Goal: Transaction & Acquisition: Purchase product/service

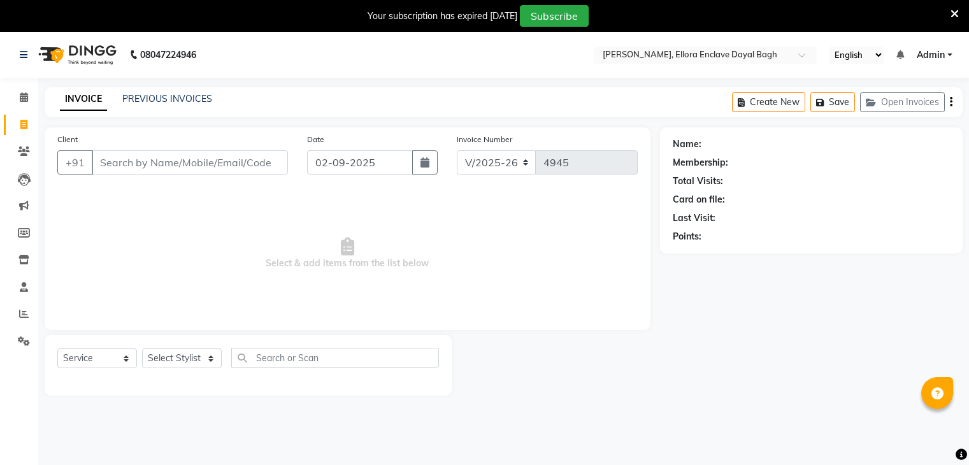
select select "6880"
select select "service"
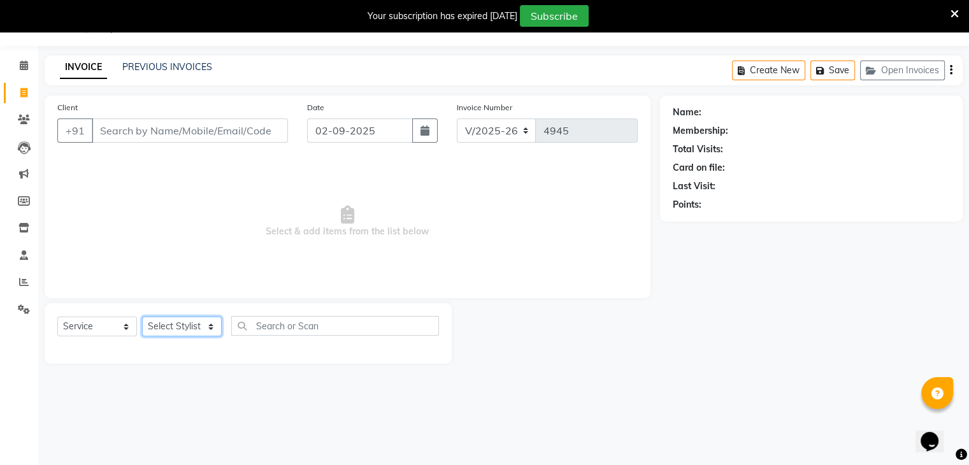
click at [196, 329] on select "Select Stylist AMAN DANISH SALMANI [PERSON_NAME] kakul KAVITA [PERSON_NAME] [PE…" at bounding box center [182, 327] width 80 height 20
select select "53877"
click at [142, 317] on select "Select Stylist AMAN DANISH SALMANI [PERSON_NAME] kakul KAVITA [PERSON_NAME] [PE…" at bounding box center [182, 327] width 80 height 20
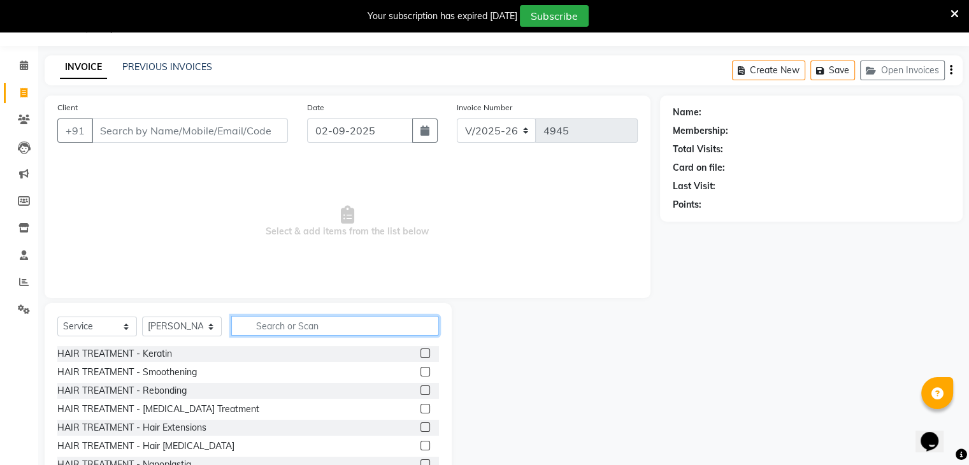
click at [289, 322] on input "text" at bounding box center [335, 326] width 208 height 20
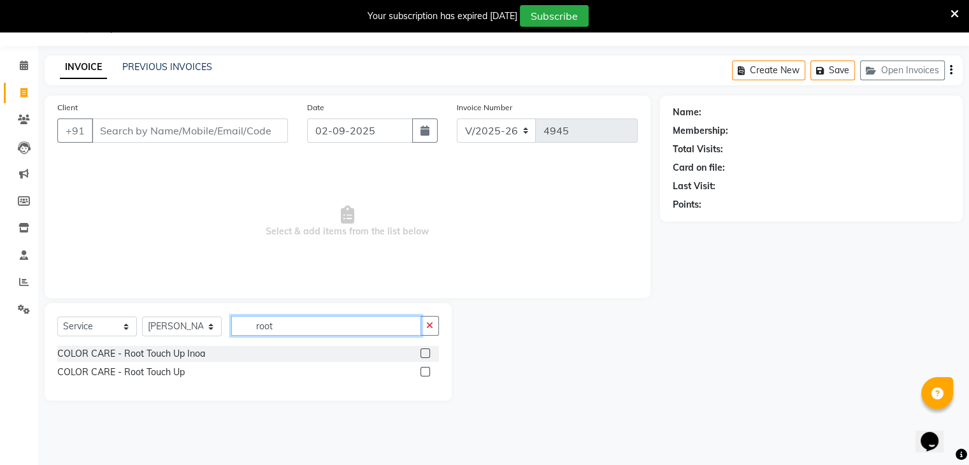
type input "root"
click at [426, 371] on label at bounding box center [425, 372] width 10 height 10
click at [426, 371] on input "checkbox" at bounding box center [424, 372] width 8 height 8
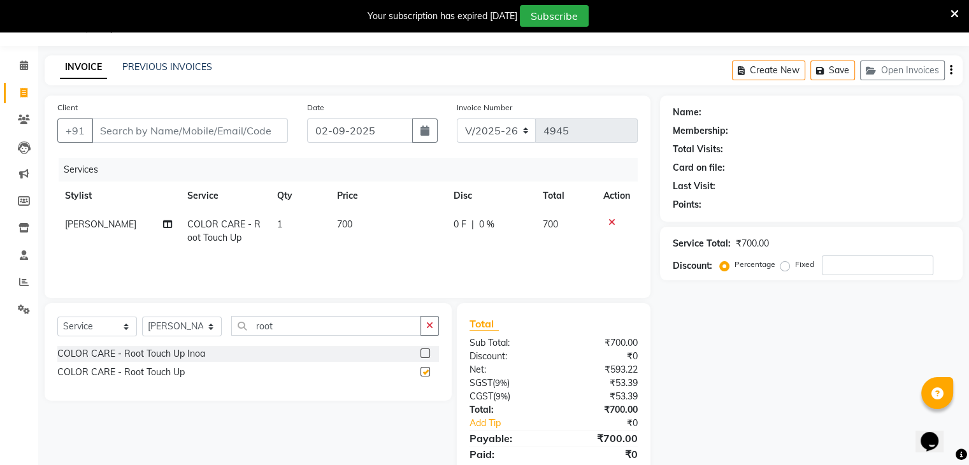
checkbox input "false"
click at [396, 230] on td "700" at bounding box center [387, 231] width 117 height 42
select select "53877"
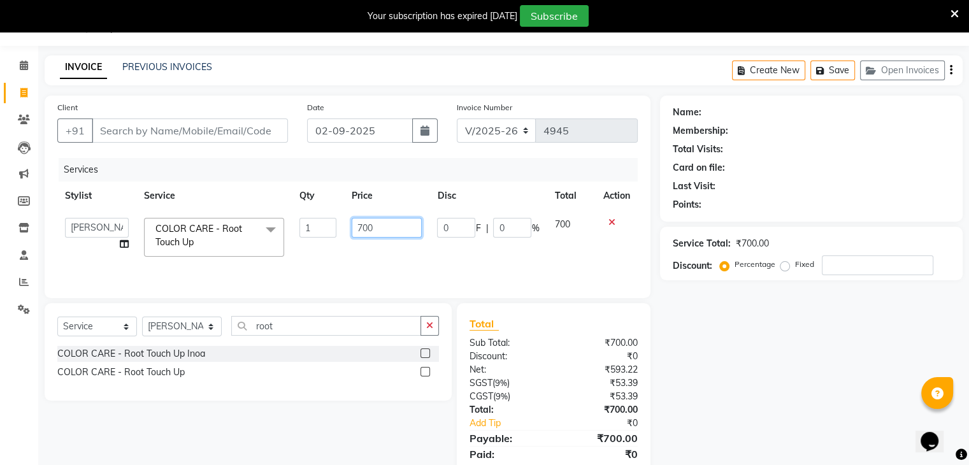
click at [398, 230] on input "700" at bounding box center [387, 228] width 70 height 20
type input "7"
type input "600"
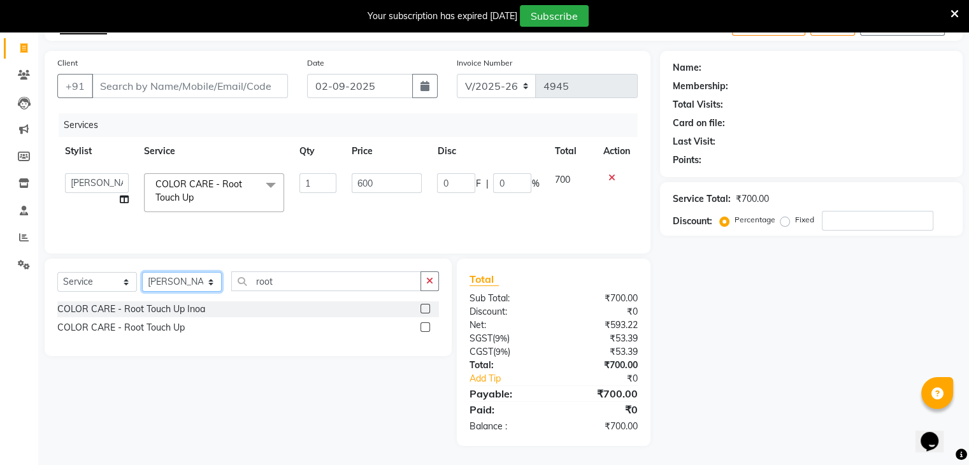
click at [211, 287] on select "Select Stylist AMAN DANISH SALMANI [PERSON_NAME] kakul KAVITA [PERSON_NAME] [PE…" at bounding box center [182, 282] width 80 height 20
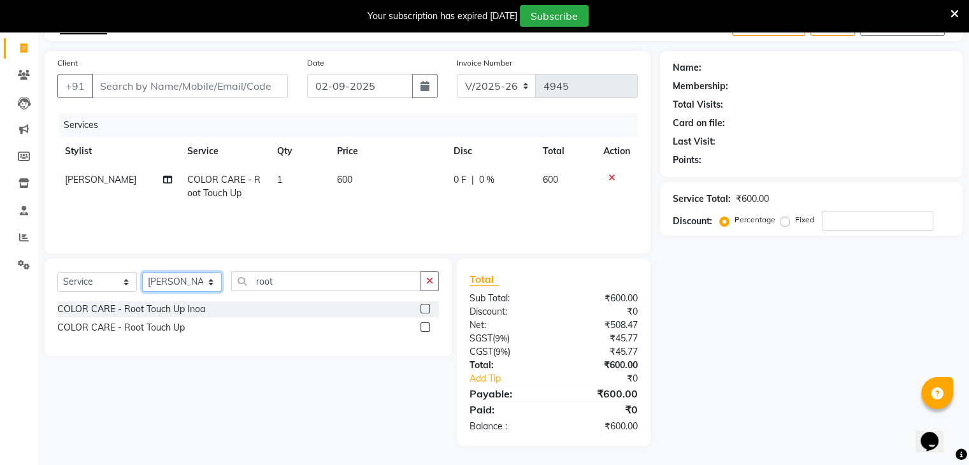
select select "86751"
click at [142, 273] on select "Select Stylist AMAN DANISH SALMANI [PERSON_NAME] kakul KAVITA [PERSON_NAME] [PE…" at bounding box center [182, 282] width 80 height 20
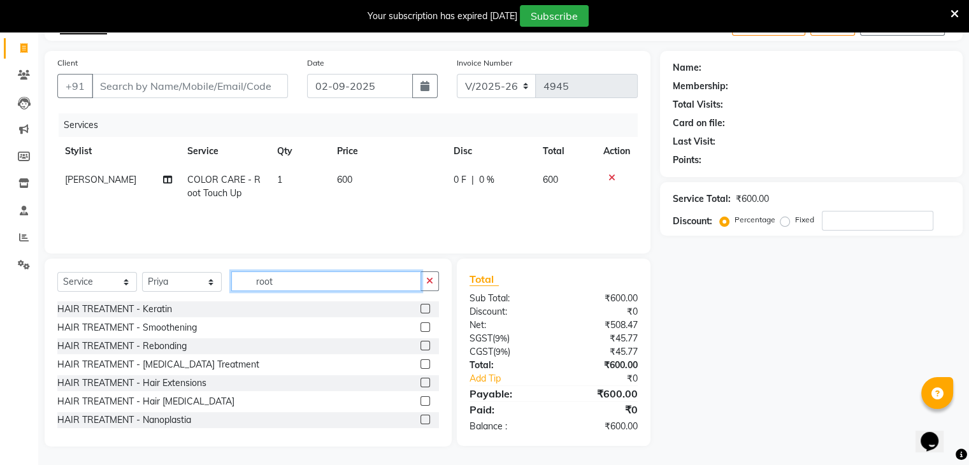
click at [305, 273] on input "root" at bounding box center [326, 281] width 190 height 20
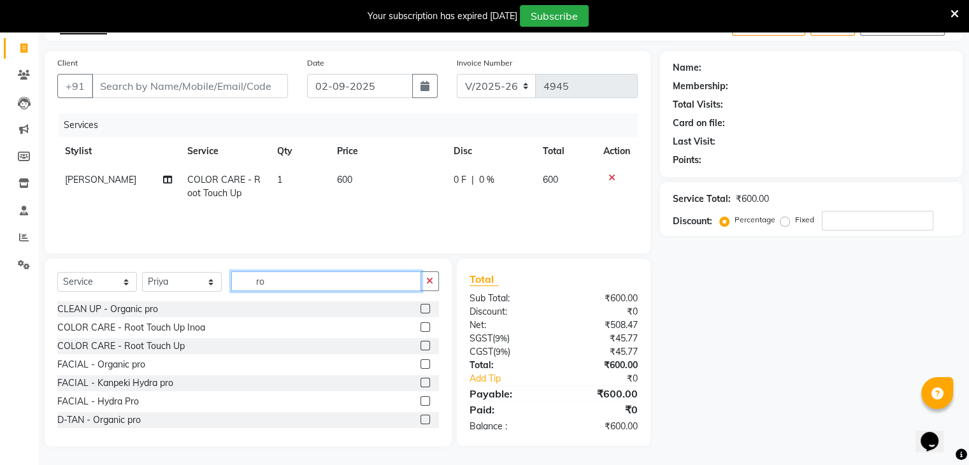
type input "r"
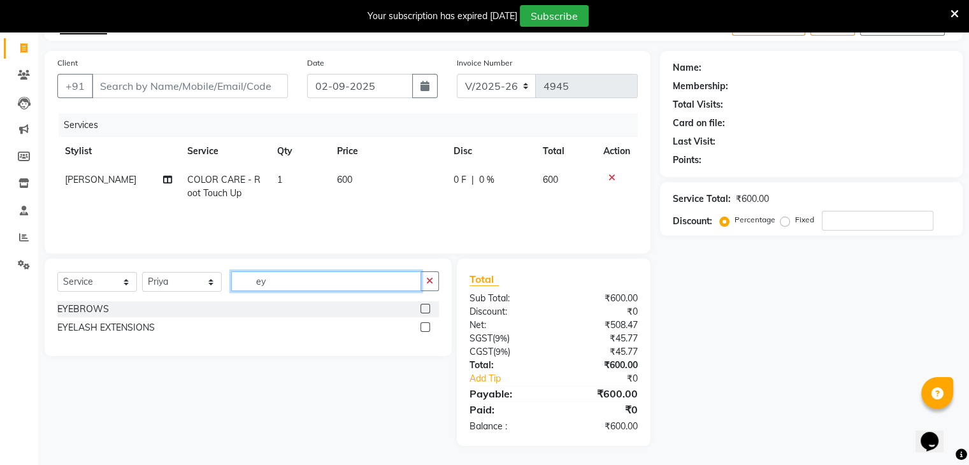
type input "ey"
click at [424, 312] on label at bounding box center [425, 309] width 10 height 10
click at [424, 312] on input "checkbox" at bounding box center [424, 309] width 8 height 8
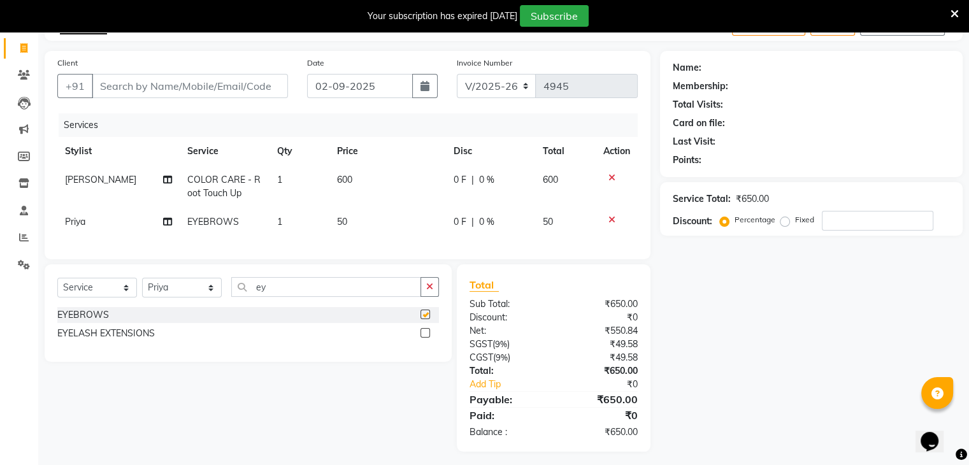
checkbox input "false"
click at [389, 224] on td "50" at bounding box center [387, 222] width 117 height 29
select select "86751"
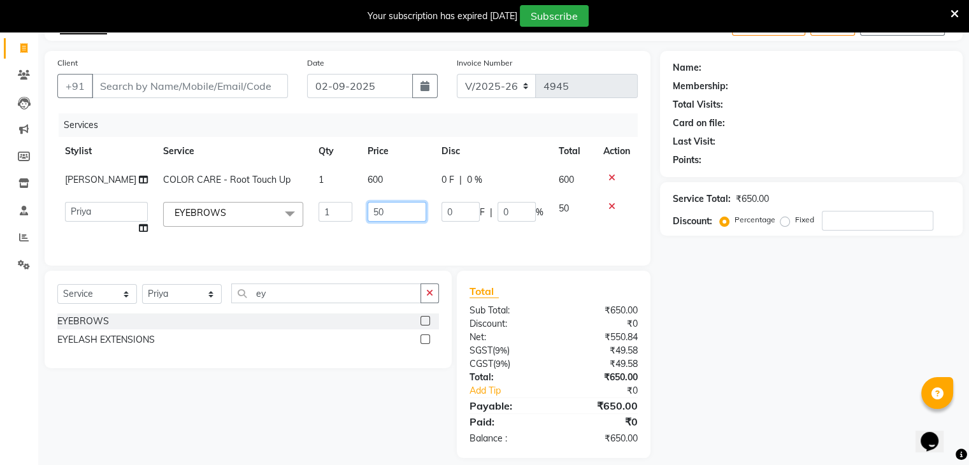
click at [399, 221] on input "50" at bounding box center [397, 212] width 59 height 20
type input "5"
type input "100"
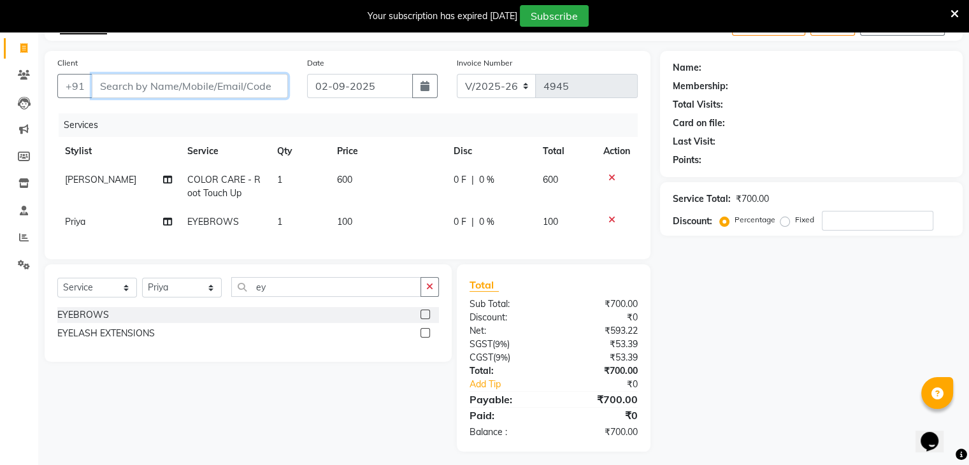
click at [165, 87] on input "Client" at bounding box center [190, 86] width 196 height 24
type input "8"
type input "0"
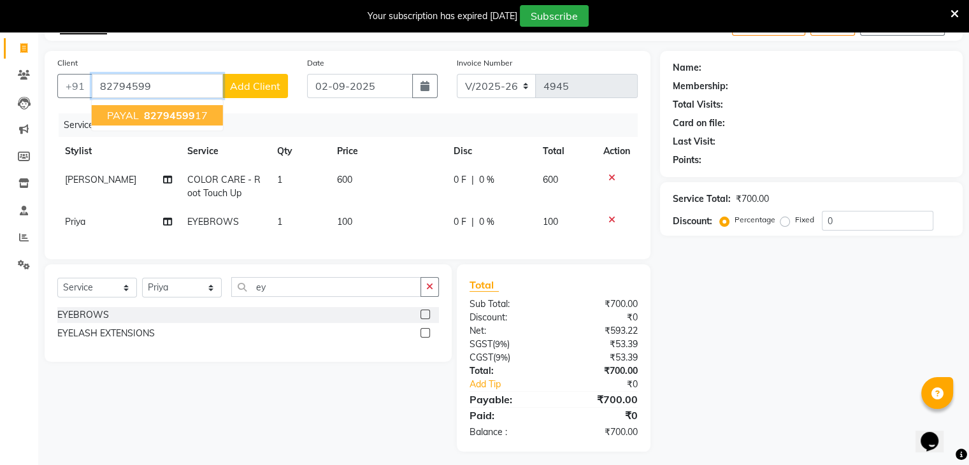
click at [168, 108] on button "[PERSON_NAME] 82794599 17" at bounding box center [157, 115] width 131 height 20
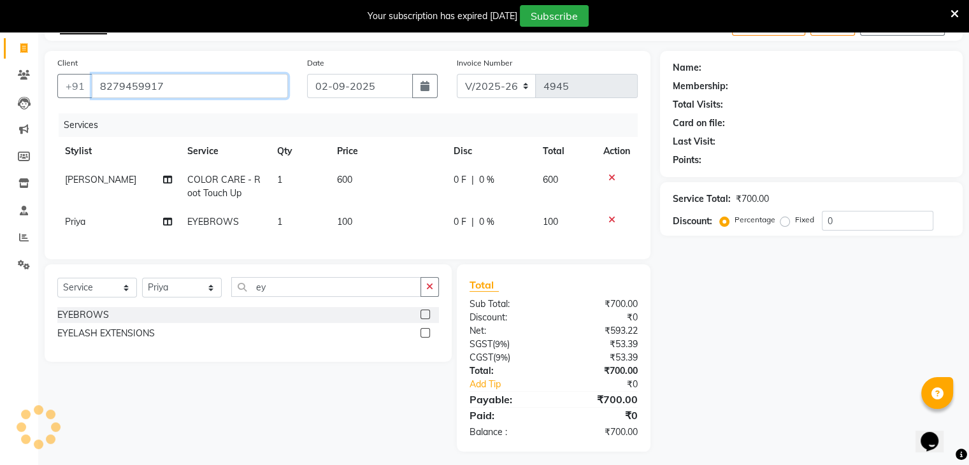
type input "8279459917"
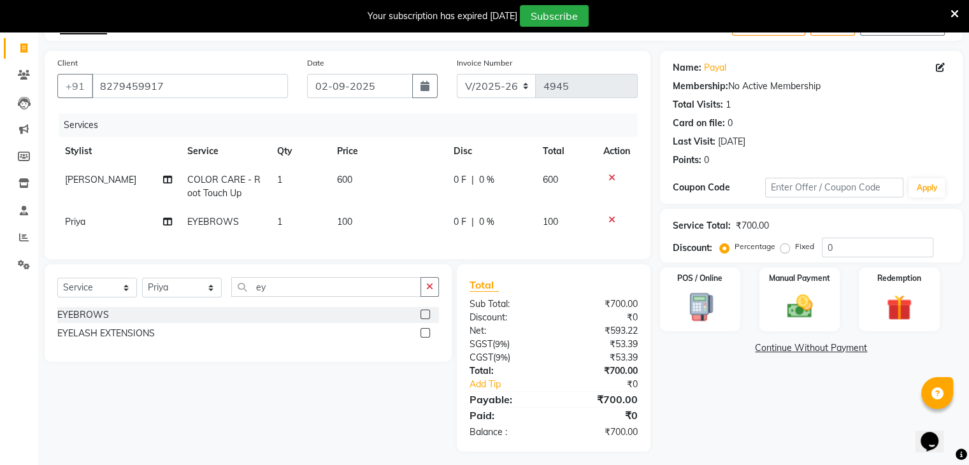
scroll to position [92, 0]
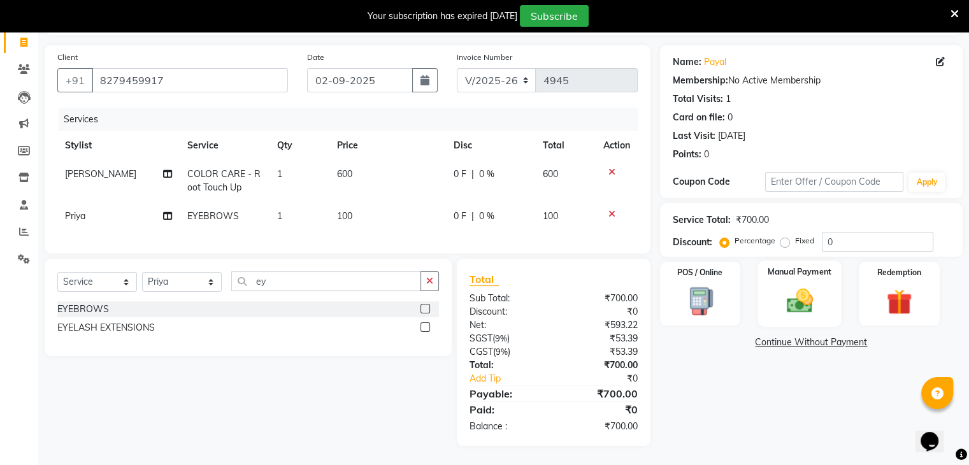
click at [805, 286] on img at bounding box center [799, 301] width 43 height 31
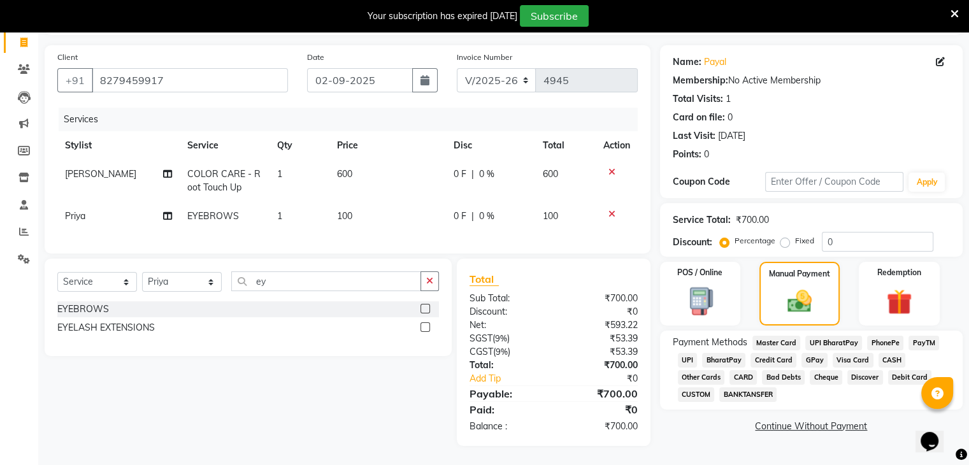
click at [896, 353] on span "CASH" at bounding box center [892, 360] width 27 height 15
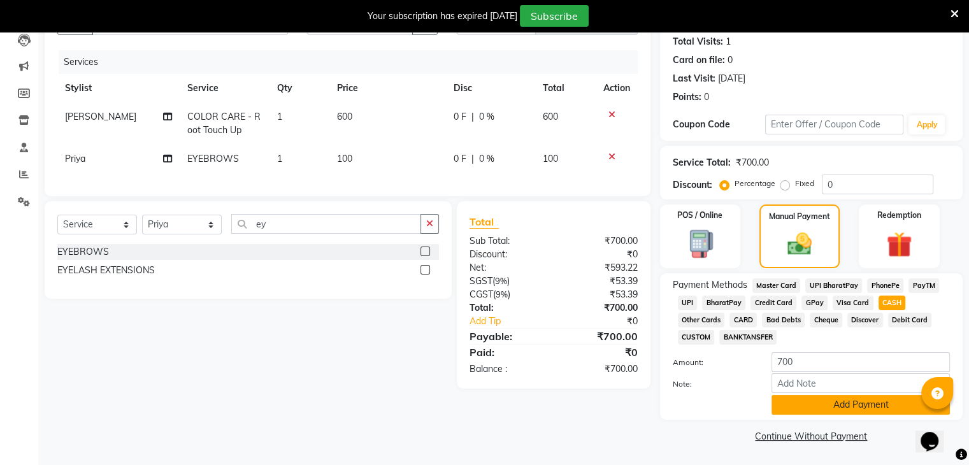
click at [850, 409] on button "Add Payment" at bounding box center [860, 405] width 178 height 20
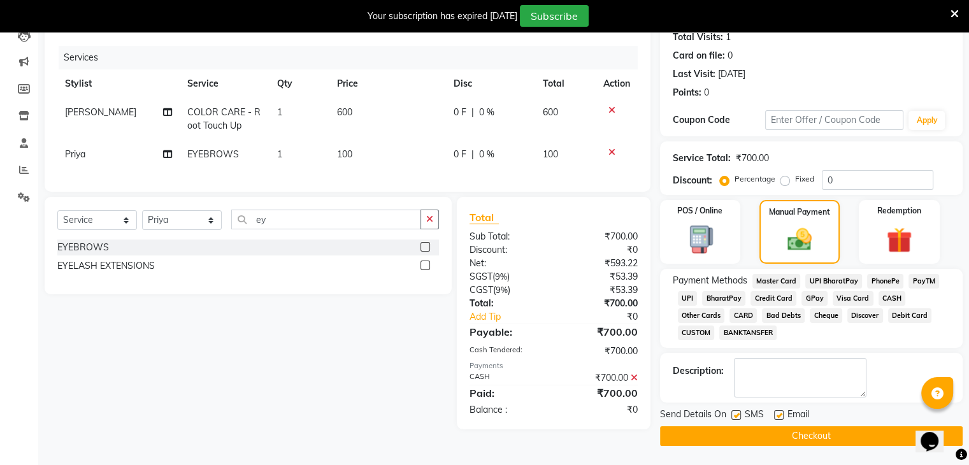
scroll to position [145, 0]
click at [833, 440] on button "Checkout" at bounding box center [811, 436] width 303 height 20
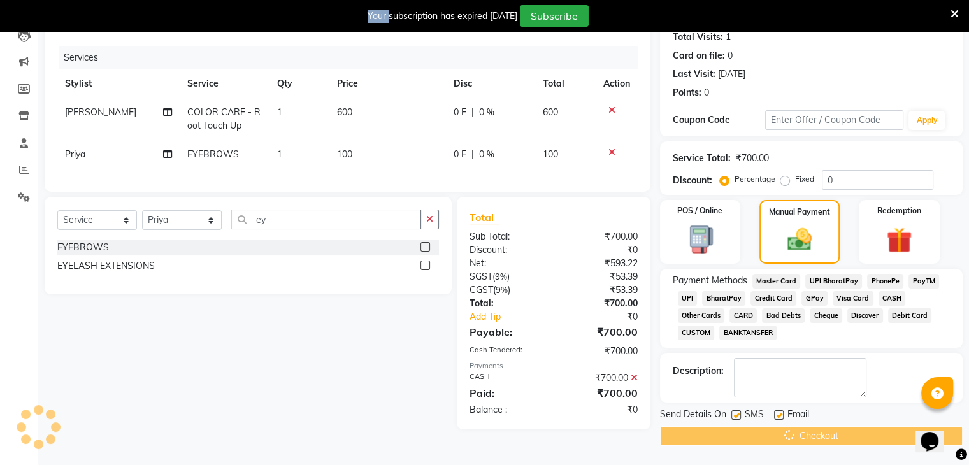
click at [833, 440] on div "Checkout" at bounding box center [811, 436] width 303 height 20
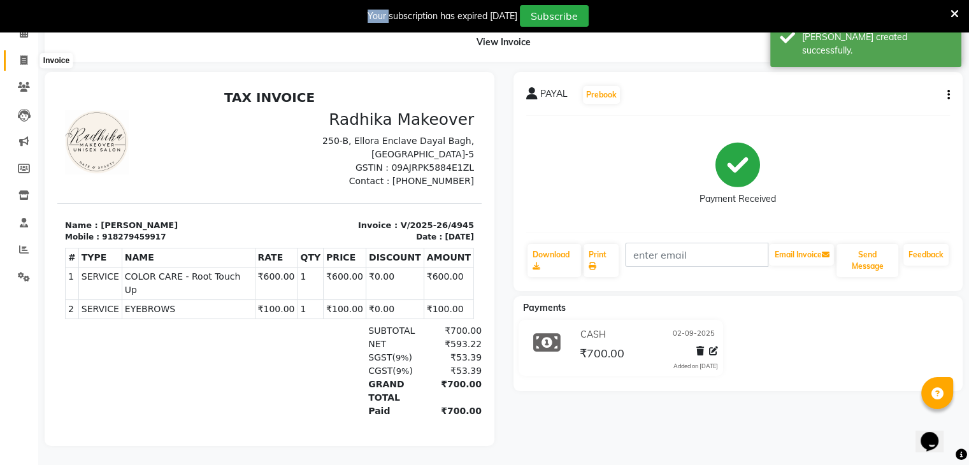
click at [24, 54] on span at bounding box center [24, 61] width 22 height 15
select select "service"
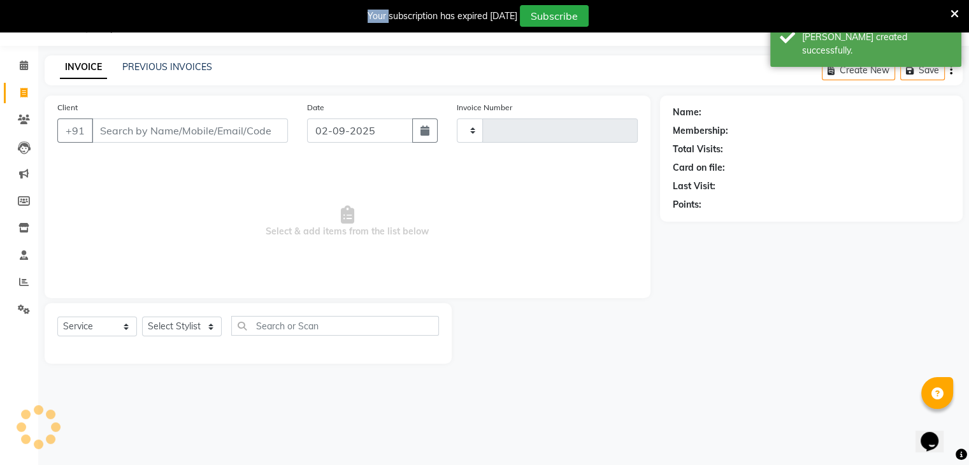
scroll to position [32, 0]
type input "4946"
select select "6880"
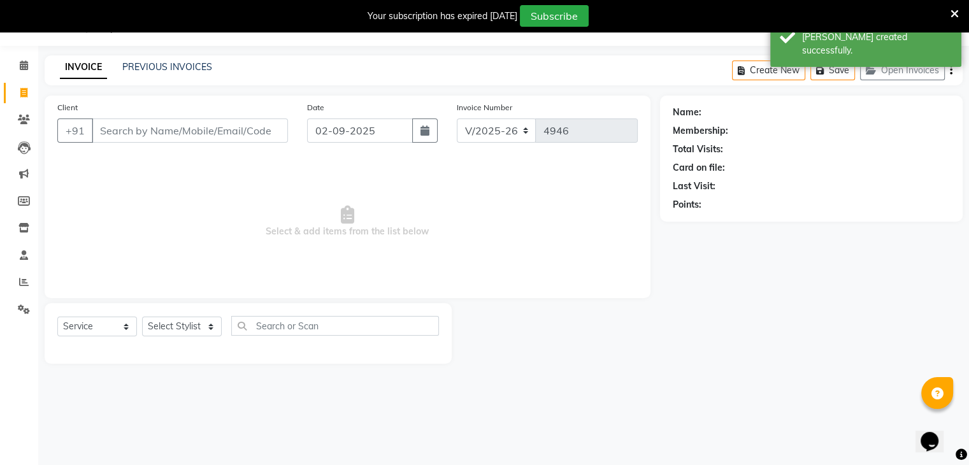
click at [159, 120] on input "Client" at bounding box center [190, 130] width 196 height 24
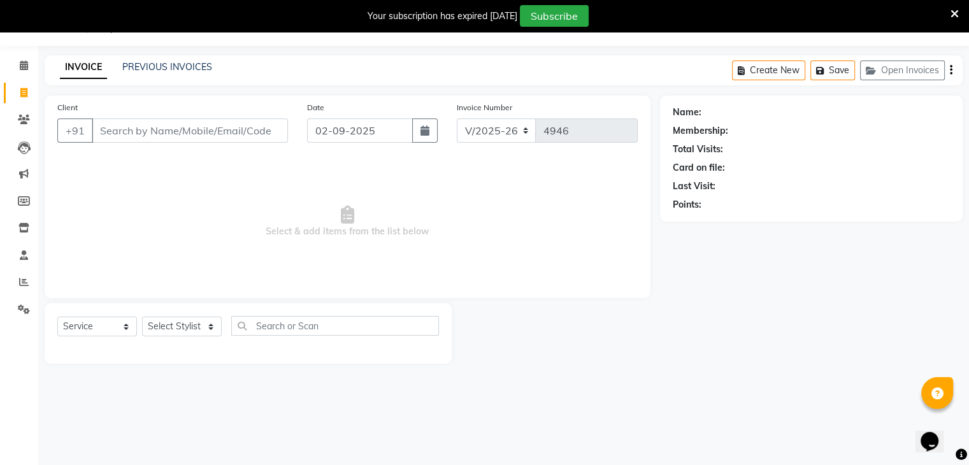
click at [189, 159] on span "Select & add items from the list below" at bounding box center [347, 221] width 580 height 127
click at [187, 124] on input "Client" at bounding box center [190, 130] width 196 height 24
click at [190, 320] on select "Select Stylist AMAN DANISH SALMANI [PERSON_NAME] kakul KAVITA [PERSON_NAME] [PE…" at bounding box center [182, 327] width 80 height 20
select select "53881"
click at [142, 317] on select "Select Stylist AMAN DANISH SALMANI [PERSON_NAME] kakul KAVITA [PERSON_NAME] [PE…" at bounding box center [182, 327] width 80 height 20
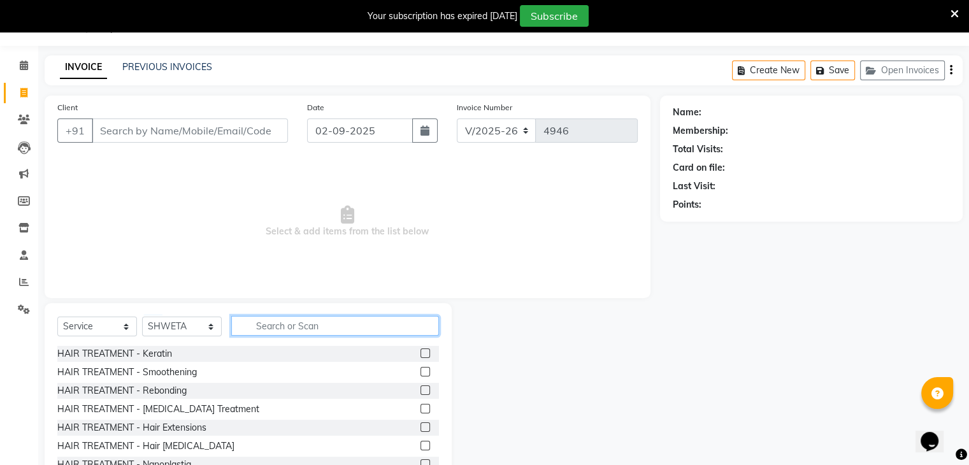
click at [340, 324] on input "text" at bounding box center [335, 326] width 208 height 20
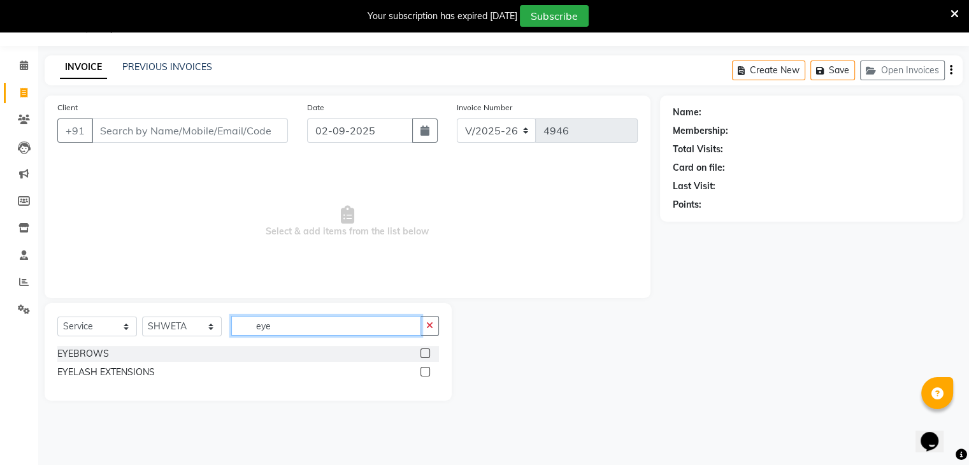
type input "eye"
click at [428, 354] on label at bounding box center [425, 353] width 10 height 10
click at [428, 354] on input "checkbox" at bounding box center [424, 354] width 8 height 8
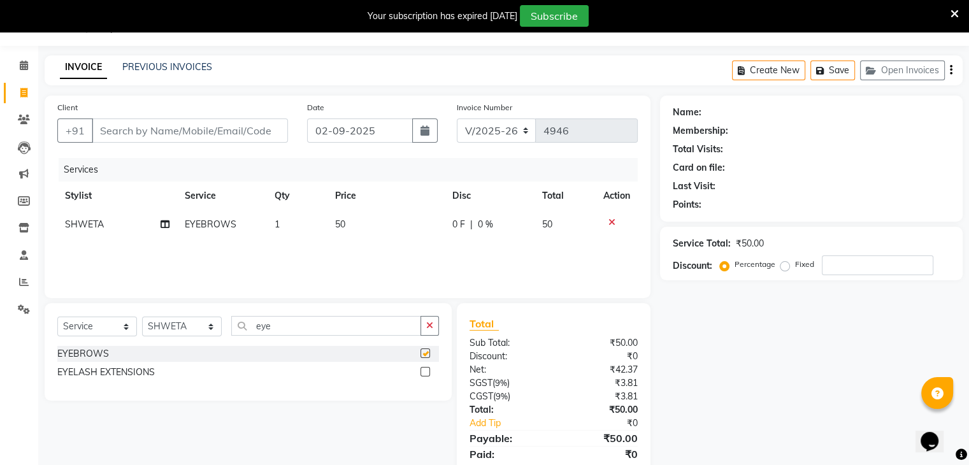
checkbox input "false"
click at [386, 219] on td "50" at bounding box center [386, 224] width 118 height 29
select select "53881"
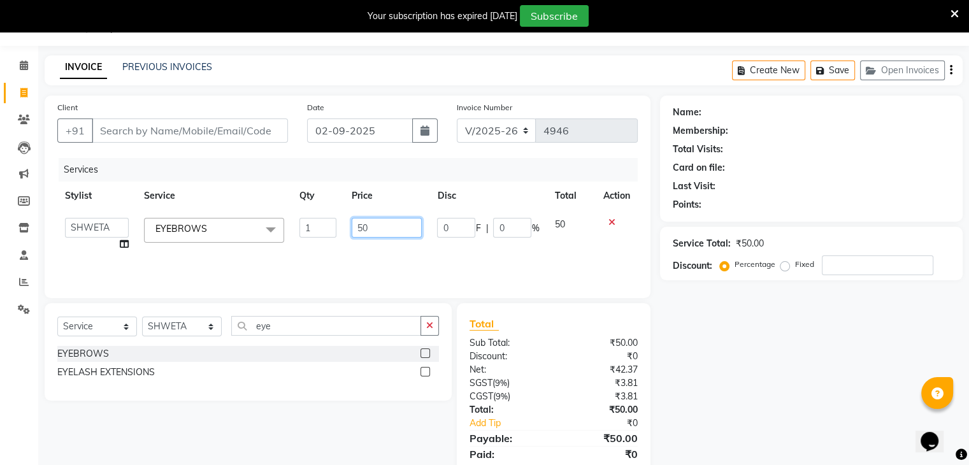
click at [394, 227] on input "50" at bounding box center [387, 228] width 70 height 20
type input "5"
type input "7"
type input "70"
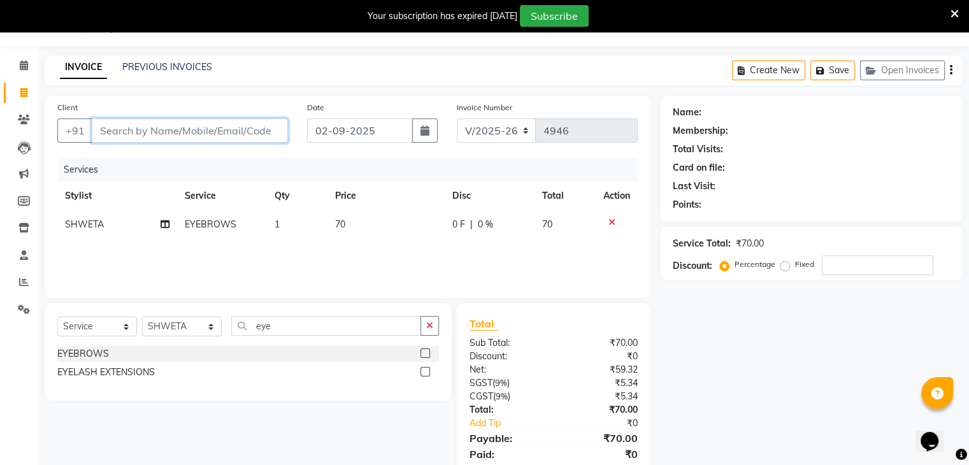
click at [218, 136] on input "Client" at bounding box center [190, 130] width 196 height 24
type input "9"
type input "0"
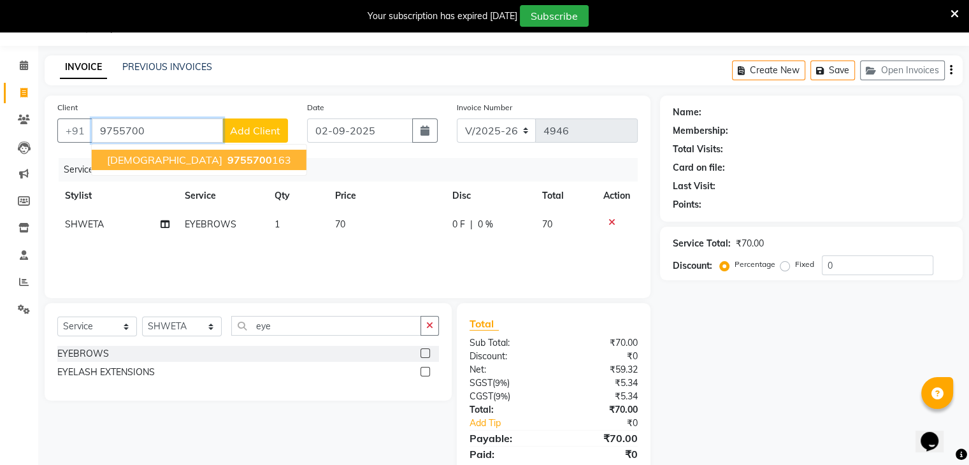
click at [216, 159] on button "[PERSON_NAME] 9755700 163" at bounding box center [199, 160] width 215 height 20
type input "9755700163"
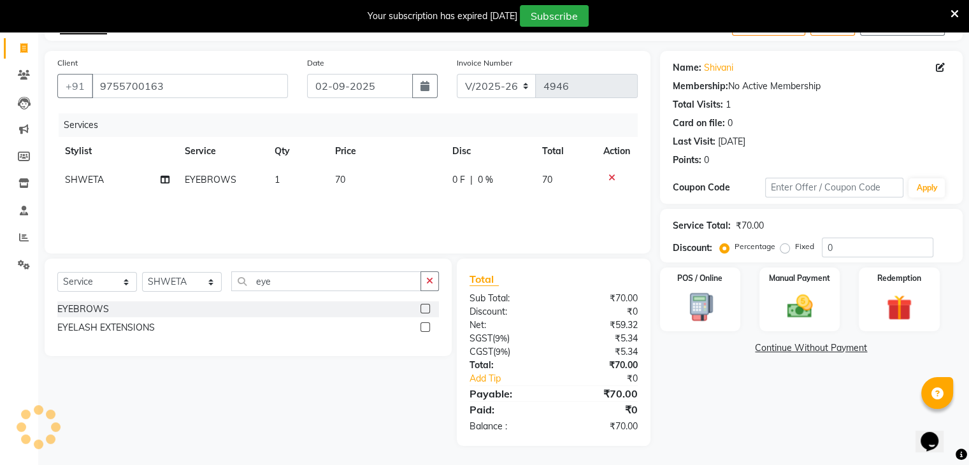
scroll to position [76, 0]
click at [828, 317] on div "Manual Payment" at bounding box center [798, 299] width 83 height 66
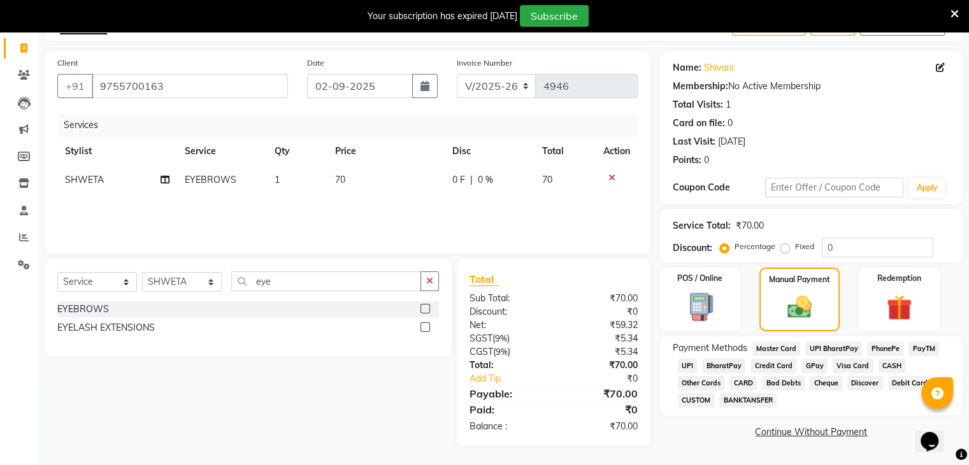
click at [685, 368] on span "UPI" at bounding box center [688, 366] width 20 height 15
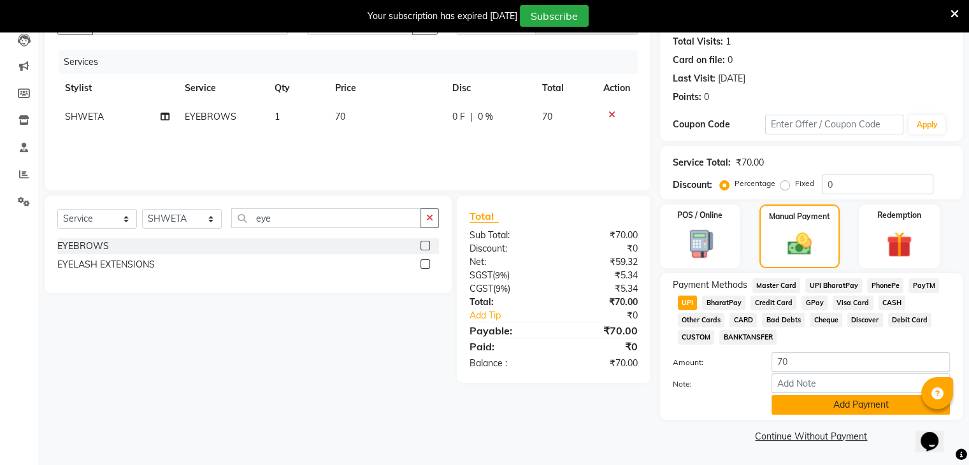
click at [813, 412] on button "Add Payment" at bounding box center [860, 405] width 178 height 20
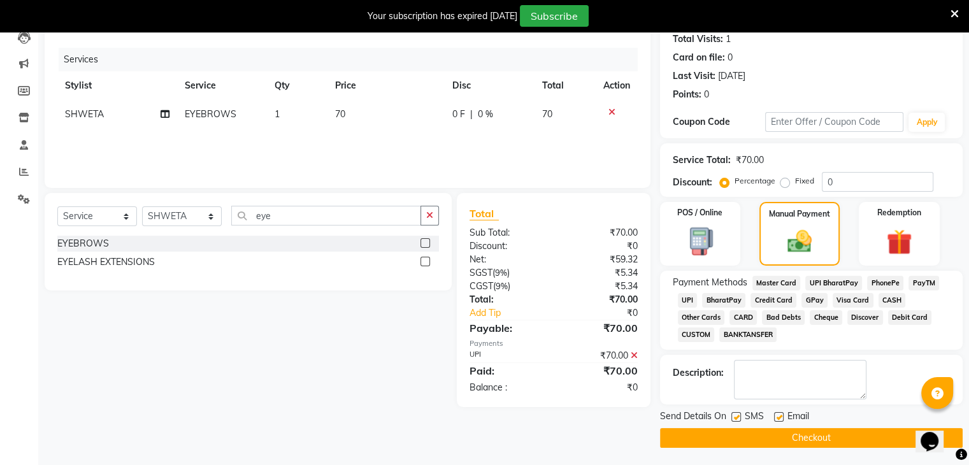
scroll to position [145, 0]
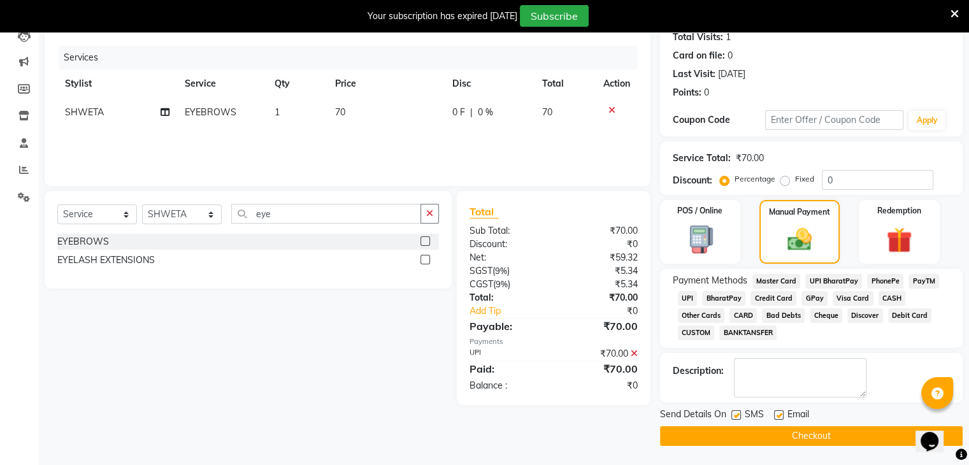
click at [795, 429] on button "Checkout" at bounding box center [811, 436] width 303 height 20
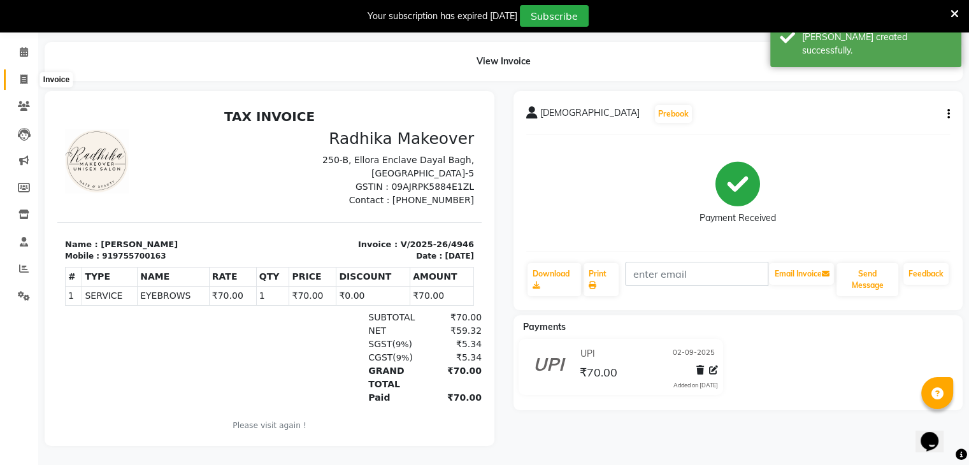
click at [20, 75] on icon at bounding box center [23, 80] width 7 height 10
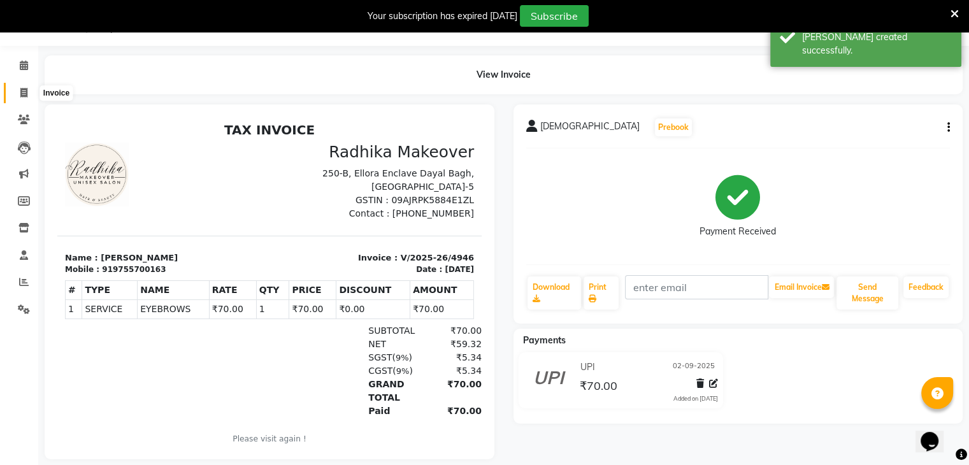
select select "service"
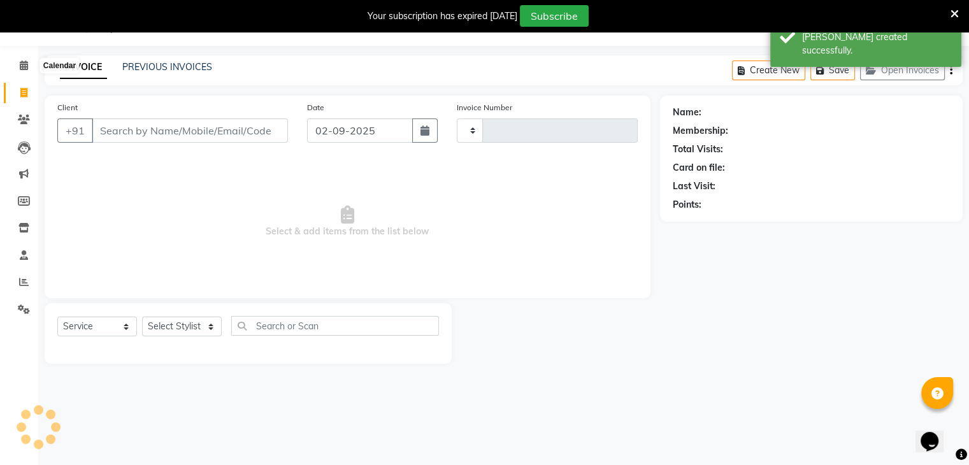
type input "4947"
select select "6880"
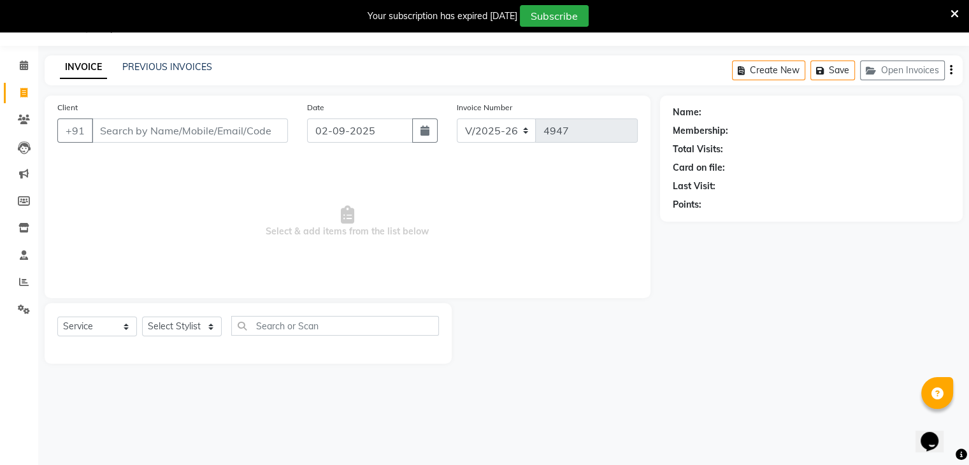
click at [172, 144] on div "Client +91" at bounding box center [173, 127] width 250 height 52
click at [177, 131] on input "Client" at bounding box center [190, 130] width 196 height 24
drag, startPoint x: 189, startPoint y: 330, endPoint x: 189, endPoint y: 314, distance: 15.9
click at [189, 314] on div "Select Service Product Membership Package Voucher Prepaid Gift Card Select Styl…" at bounding box center [248, 333] width 407 height 61
select select "53877"
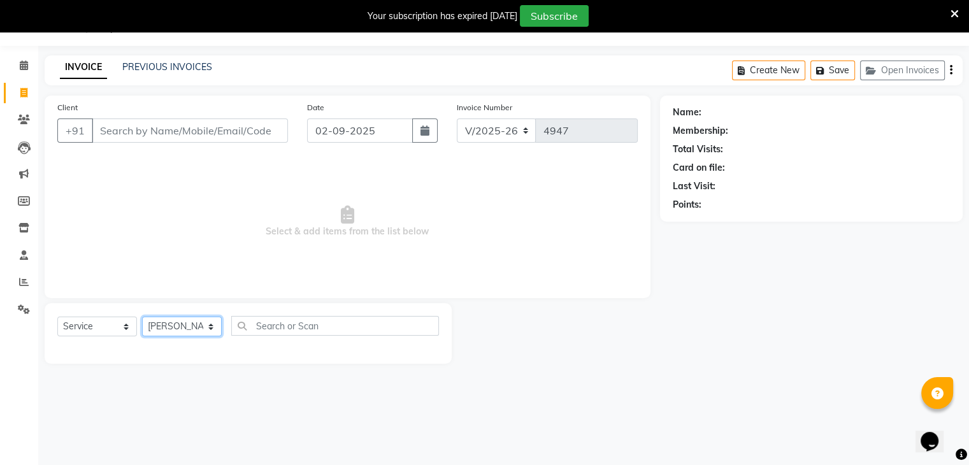
click at [142, 317] on select "Select Stylist AMAN DANISH SALMANI [PERSON_NAME] kakul KAVITA [PERSON_NAME] [PE…" at bounding box center [182, 327] width 80 height 20
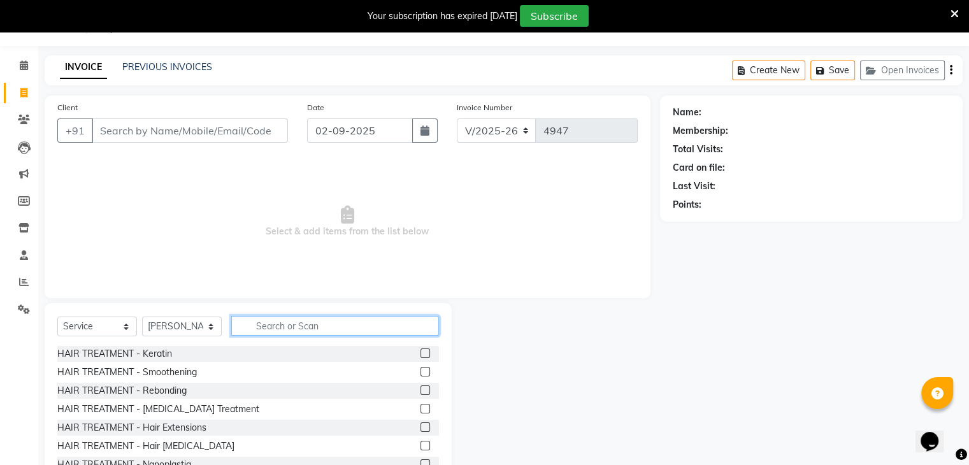
click at [255, 328] on input "text" at bounding box center [335, 326] width 208 height 20
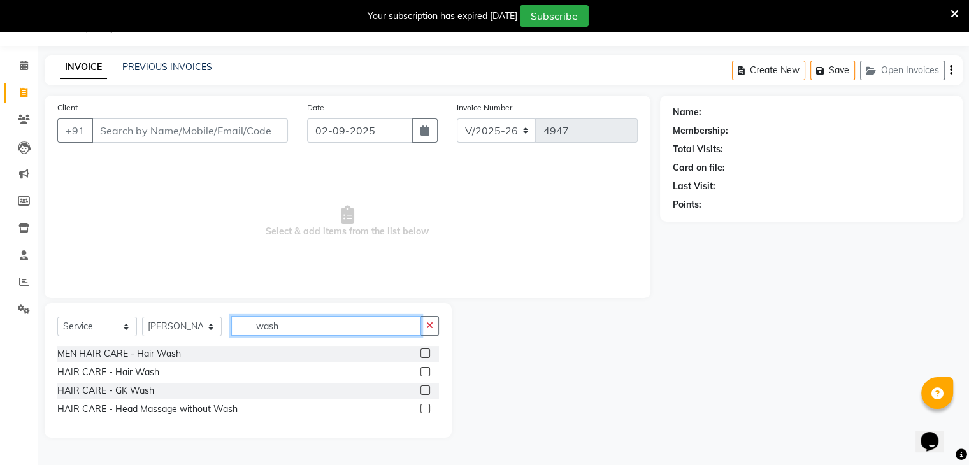
type input "wash"
click at [426, 373] on label at bounding box center [425, 372] width 10 height 10
click at [426, 373] on input "checkbox" at bounding box center [424, 372] width 8 height 8
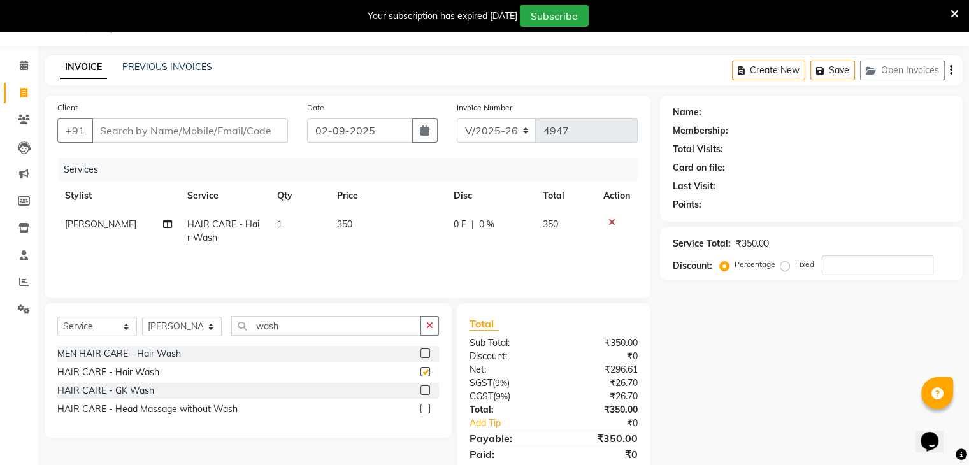
checkbox input "false"
drag, startPoint x: 208, startPoint y: 326, endPoint x: 169, endPoint y: 108, distance: 221.3
click at [169, 108] on div "Client +91 Date [DATE] Invoice Number V/2025 V/[PHONE_NUMBER] Services Stylist …" at bounding box center [347, 293] width 625 height 395
select select "53887"
click at [142, 317] on select "Select Stylist AMAN DANISH SALMANI [PERSON_NAME] kakul KAVITA [PERSON_NAME] [PE…" at bounding box center [182, 327] width 80 height 20
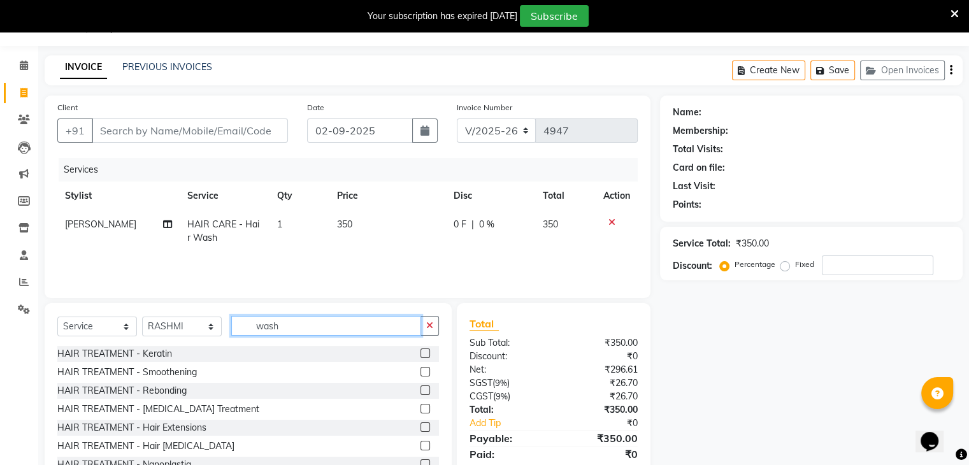
drag, startPoint x: 303, startPoint y: 336, endPoint x: 298, endPoint y: 325, distance: 12.0
click at [298, 325] on div "Select Service Product Membership Package Voucher Prepaid Gift Card Select Styl…" at bounding box center [248, 331] width 382 height 30
click at [298, 325] on input "wash" at bounding box center [326, 326] width 190 height 20
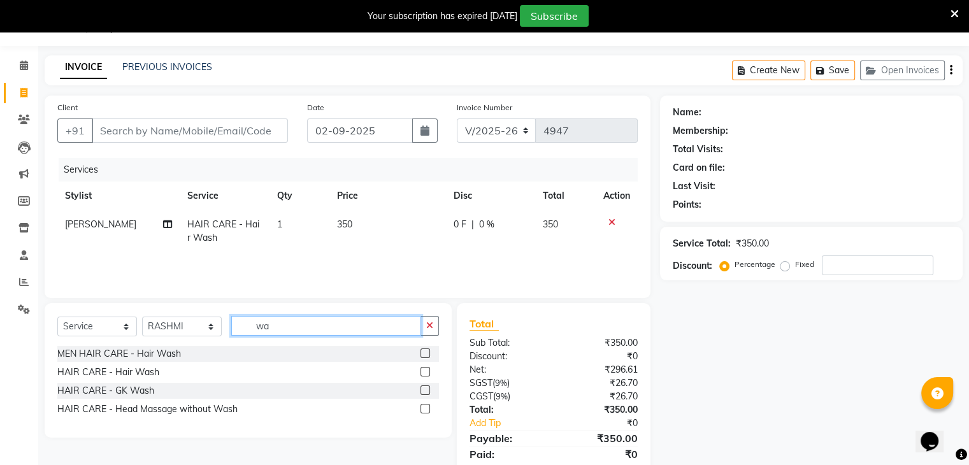
type input "w"
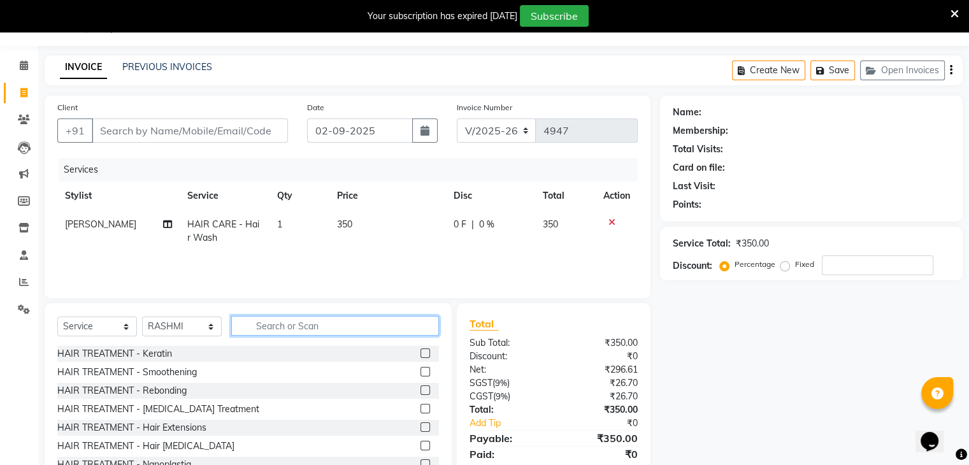
click at [298, 325] on input "text" at bounding box center [335, 326] width 208 height 20
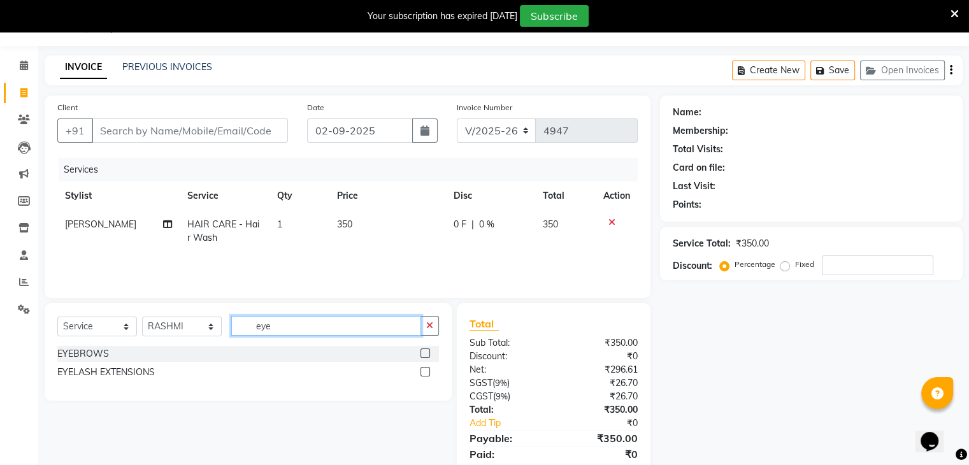
type input "eye"
click at [426, 354] on label at bounding box center [425, 353] width 10 height 10
click at [426, 354] on input "checkbox" at bounding box center [424, 354] width 8 height 8
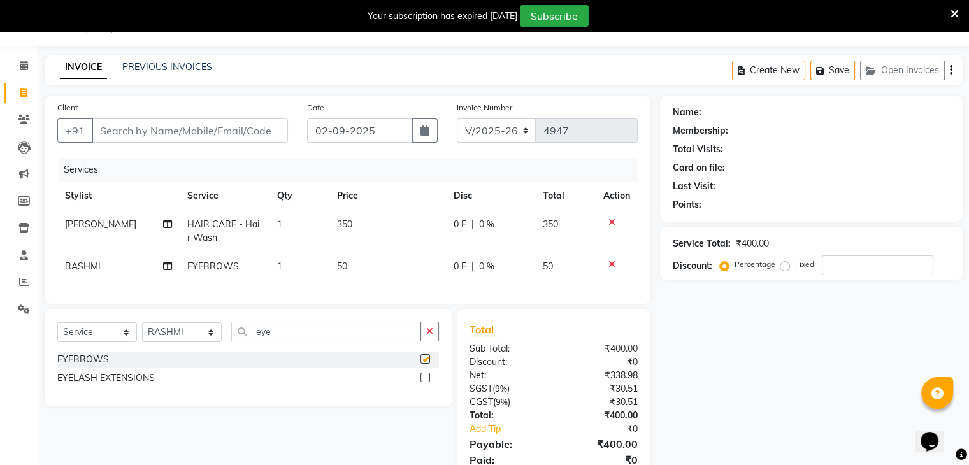
checkbox input "false"
click at [392, 271] on td "50" at bounding box center [387, 266] width 117 height 29
select select "53887"
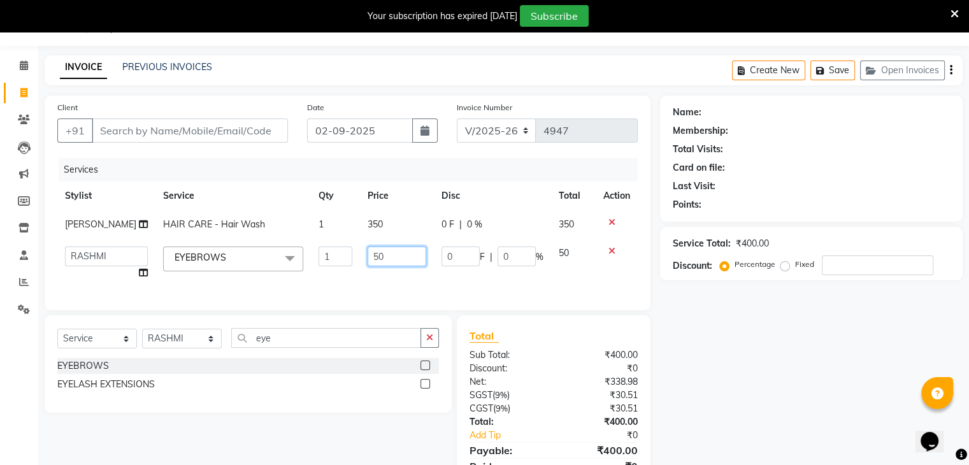
click at [409, 266] on input "50" at bounding box center [397, 257] width 59 height 20
type input "5"
type input "100"
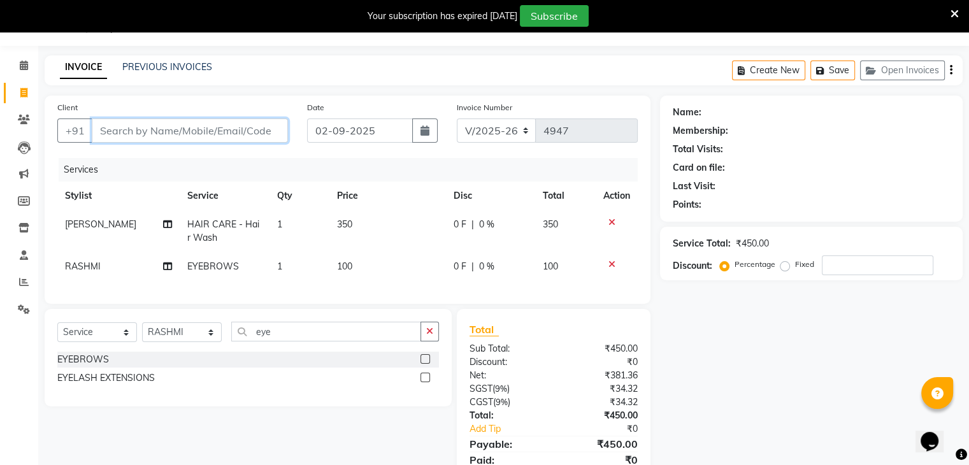
click at [250, 134] on input "Client" at bounding box center [190, 130] width 196 height 24
click at [270, 137] on input "Client" at bounding box center [190, 130] width 196 height 24
type input "9"
type input "0"
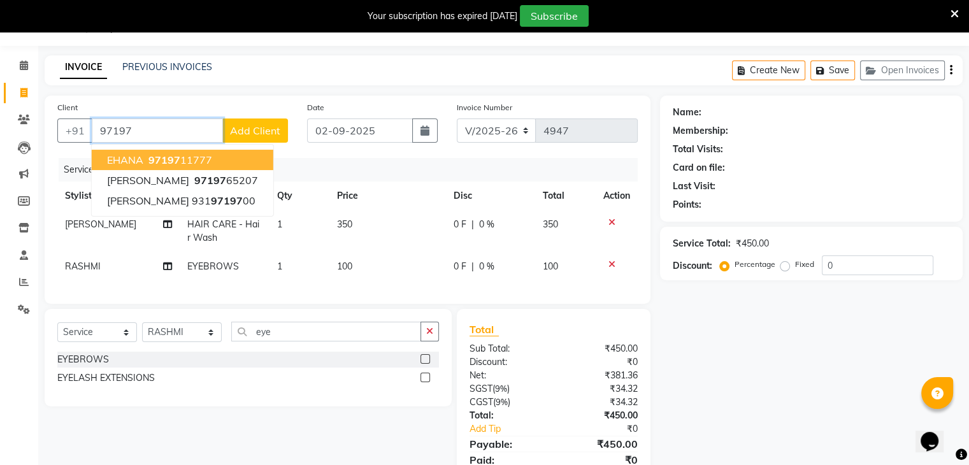
click at [240, 148] on ngb-typeahead-window "EHANA 97197 11777 [PERSON_NAME] 97197 65207 [PERSON_NAME] 931 97197 00" at bounding box center [182, 180] width 183 height 73
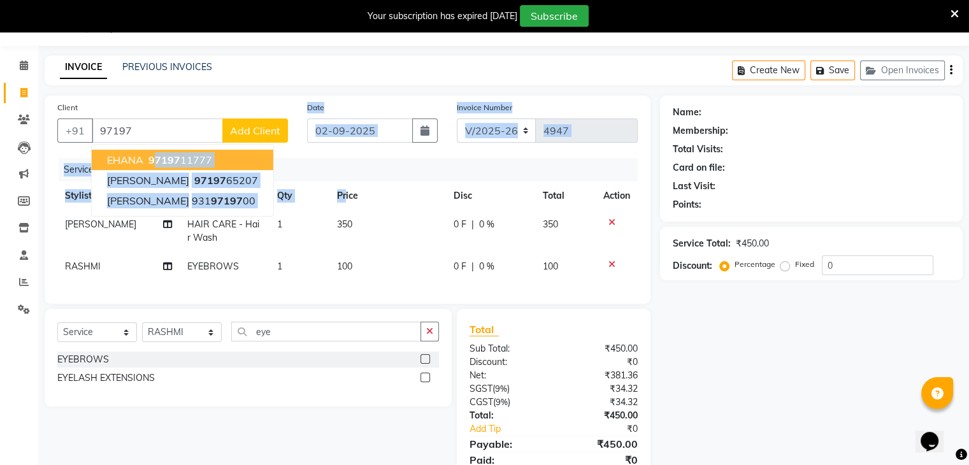
drag, startPoint x: 344, startPoint y: 204, endPoint x: 155, endPoint y: 154, distance: 196.0
click at [155, 154] on div "Client [PHONE_NUMBER] EHANA 97197 11777 [PERSON_NAME] 97197 65207 [PERSON_NAME]…" at bounding box center [348, 200] width 606 height 208
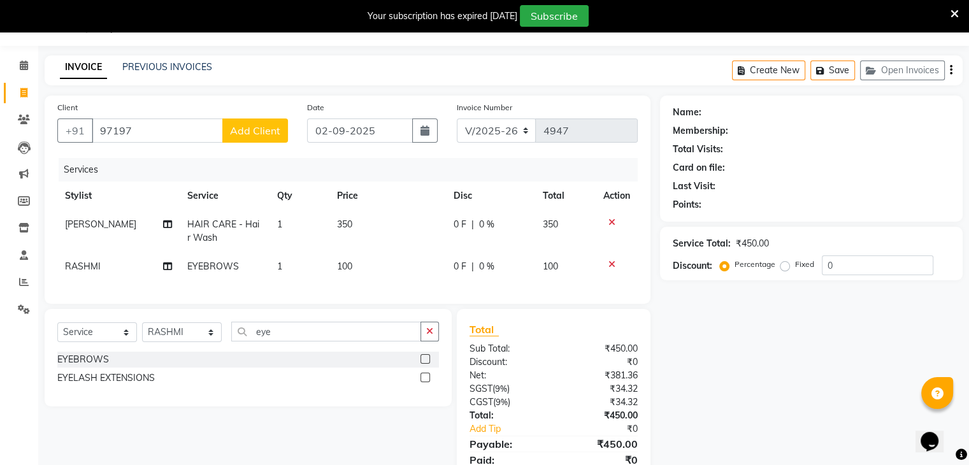
click at [155, 154] on div "Client [PHONE_NUMBER] Add Client Date [DATE] Invoice Number V/2025 V/[PHONE_NUM…" at bounding box center [348, 200] width 606 height 208
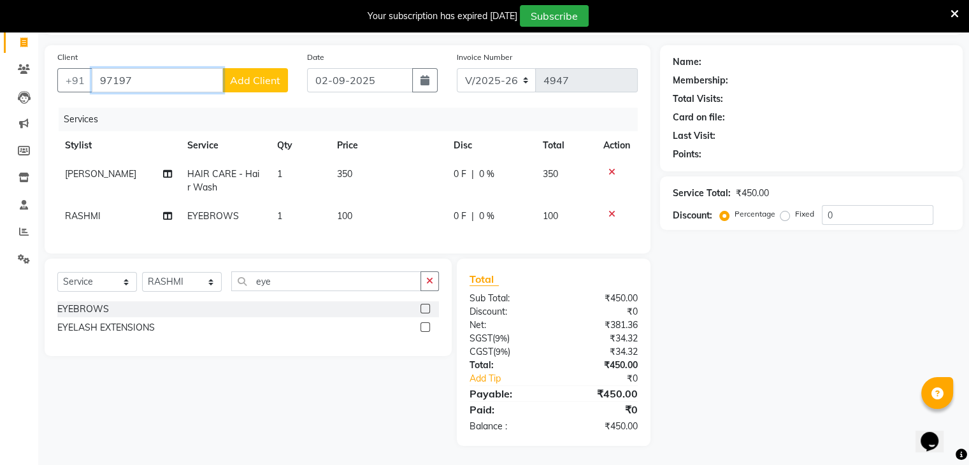
click at [146, 69] on input "97197" at bounding box center [157, 80] width 131 height 24
click at [159, 73] on input "971977" at bounding box center [157, 80] width 131 height 24
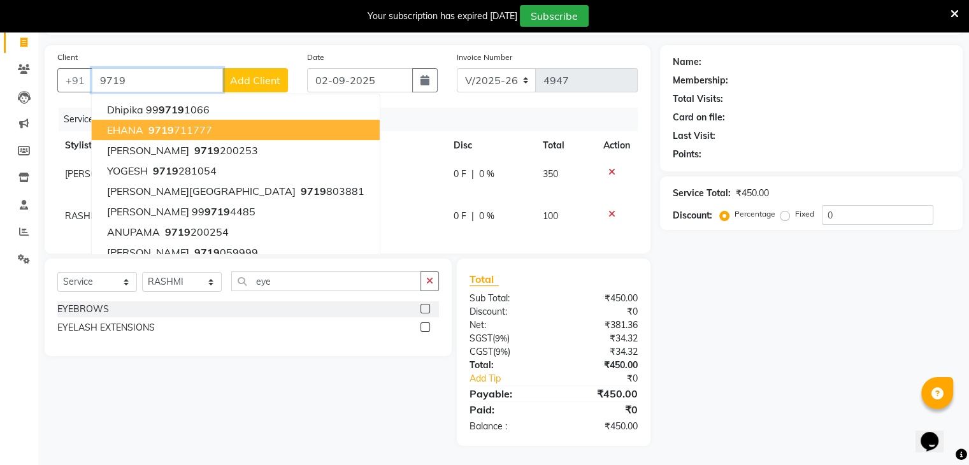
click at [148, 124] on span "9719" at bounding box center [160, 130] width 25 height 13
type input "9719711777"
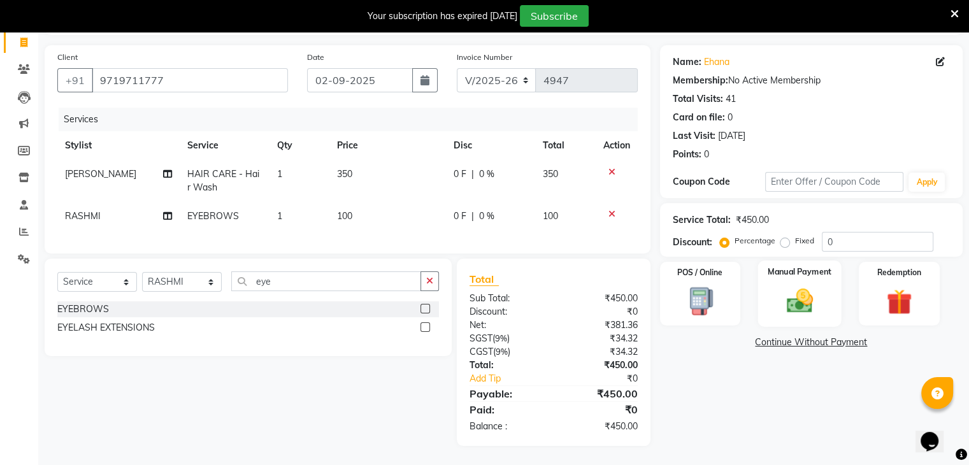
click at [794, 286] on img at bounding box center [799, 301] width 43 height 31
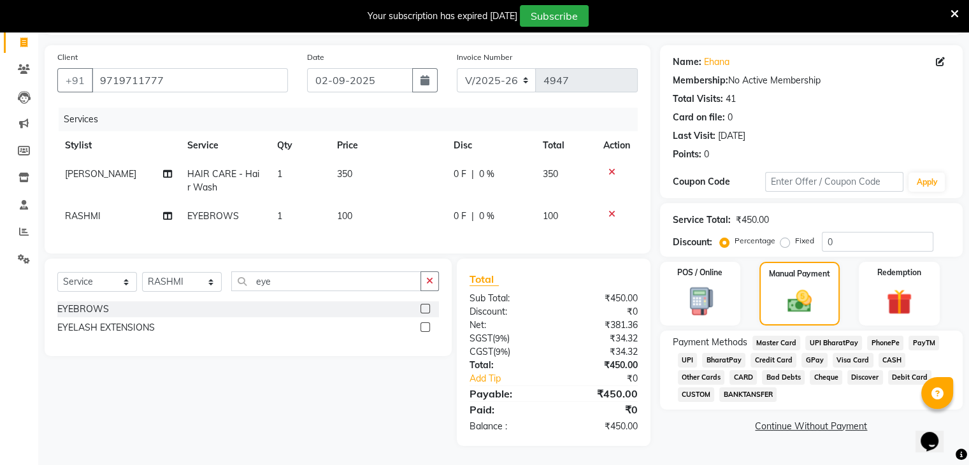
click at [882, 353] on span "CASH" at bounding box center [892, 360] width 27 height 15
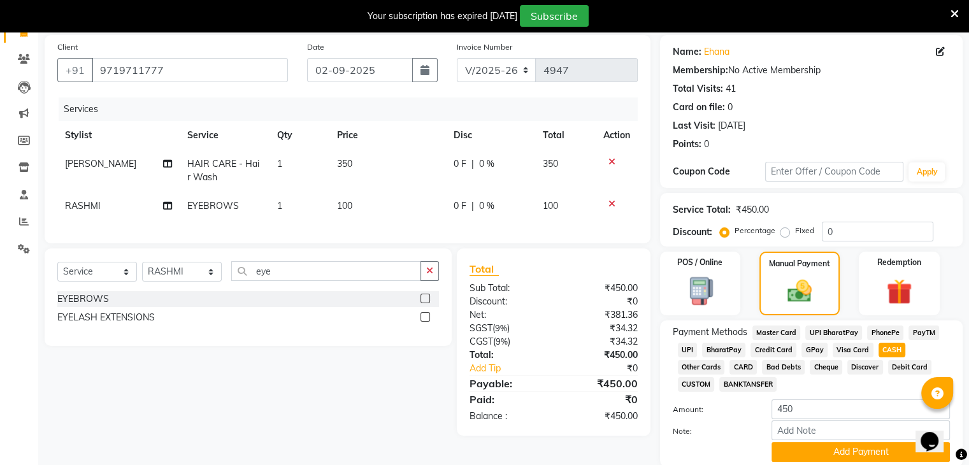
scroll to position [142, 0]
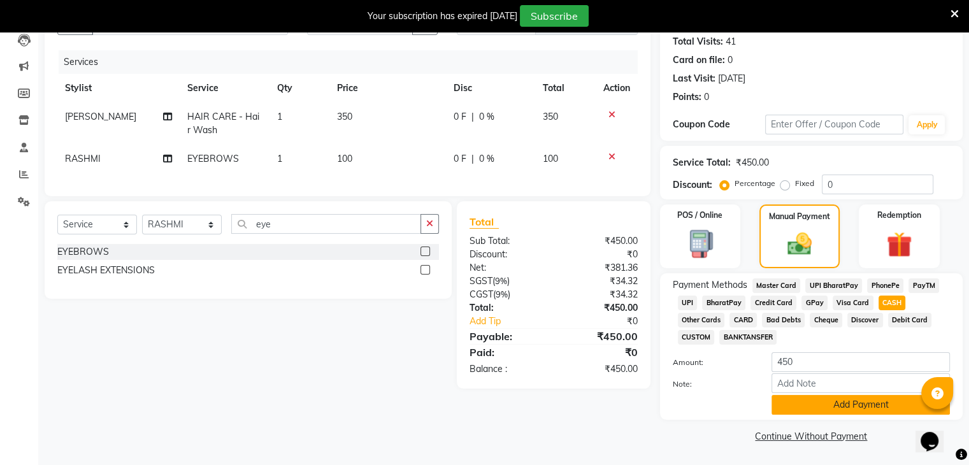
click at [864, 413] on button "Add Payment" at bounding box center [860, 405] width 178 height 20
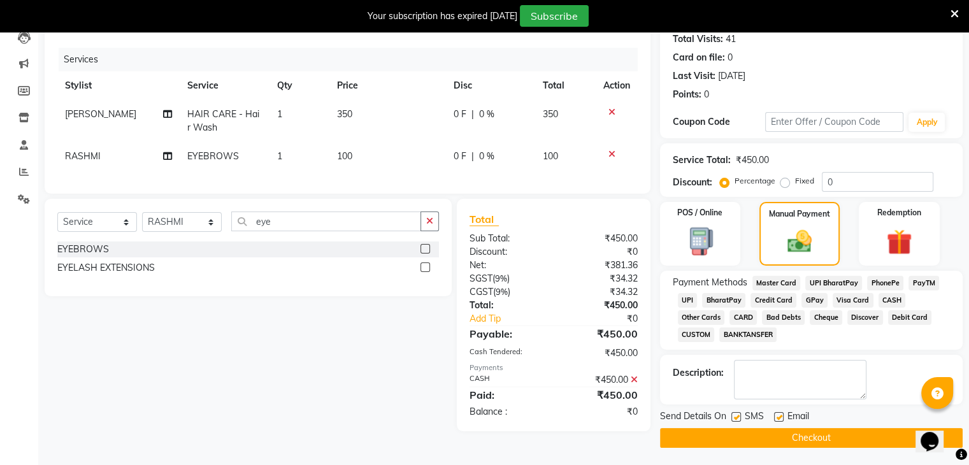
scroll to position [145, 0]
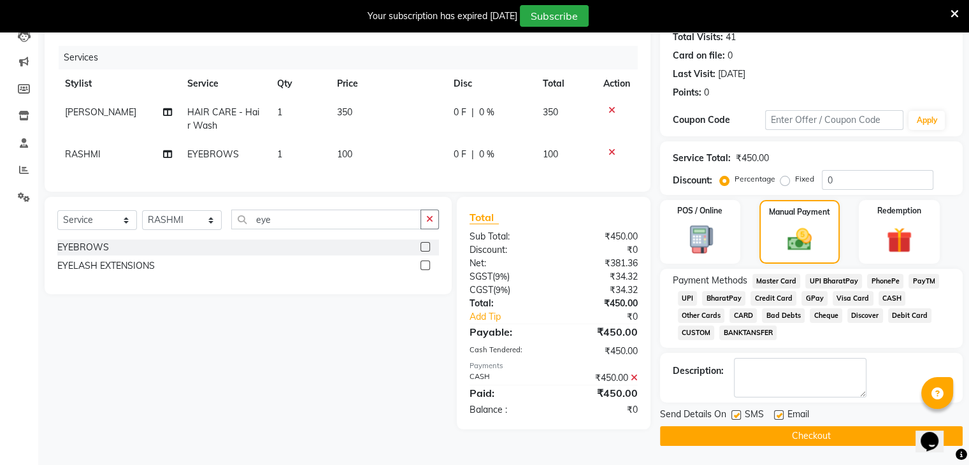
click at [856, 429] on button "Checkout" at bounding box center [811, 436] width 303 height 20
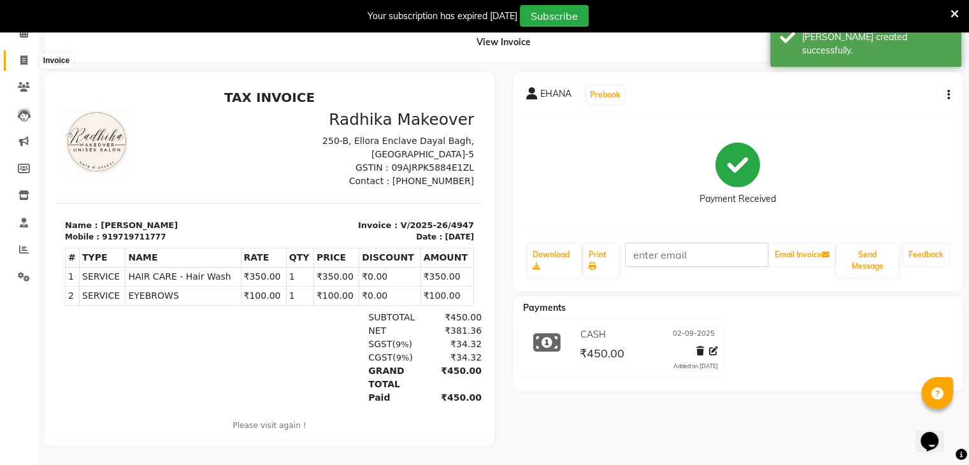
click at [20, 55] on icon at bounding box center [23, 60] width 7 height 10
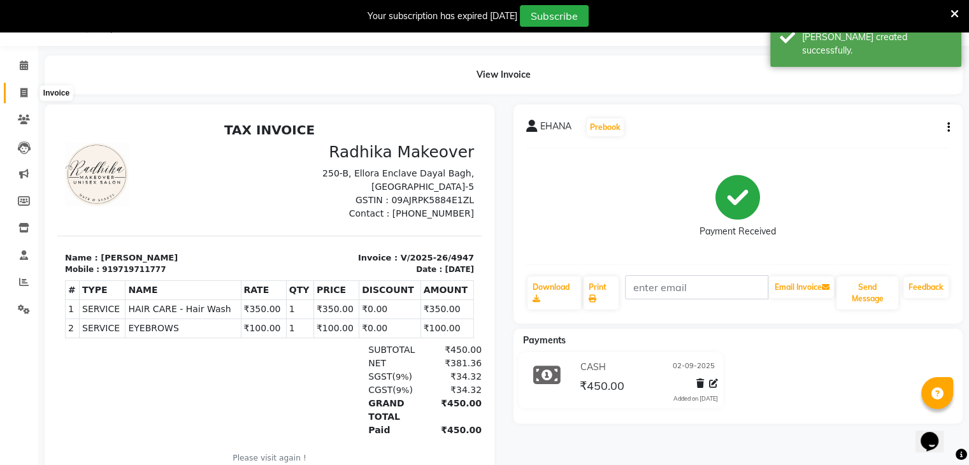
select select "6880"
select select "service"
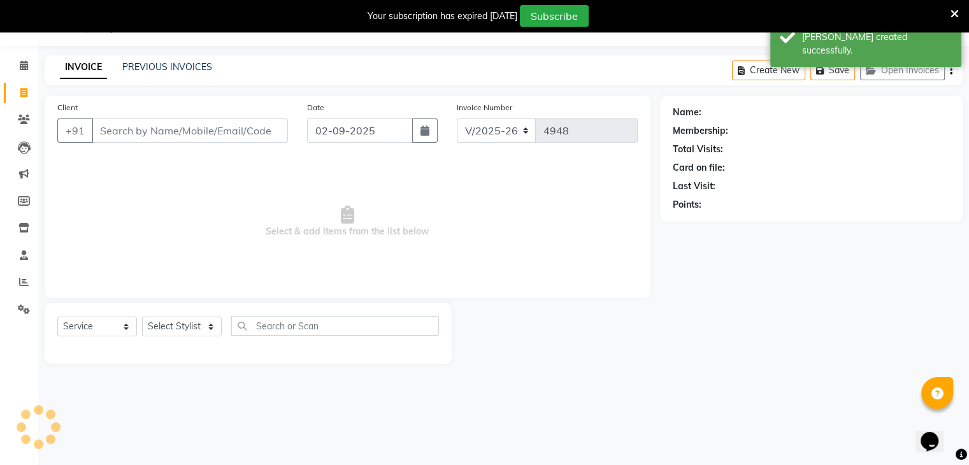
click at [252, 126] on input "Client" at bounding box center [190, 130] width 196 height 24
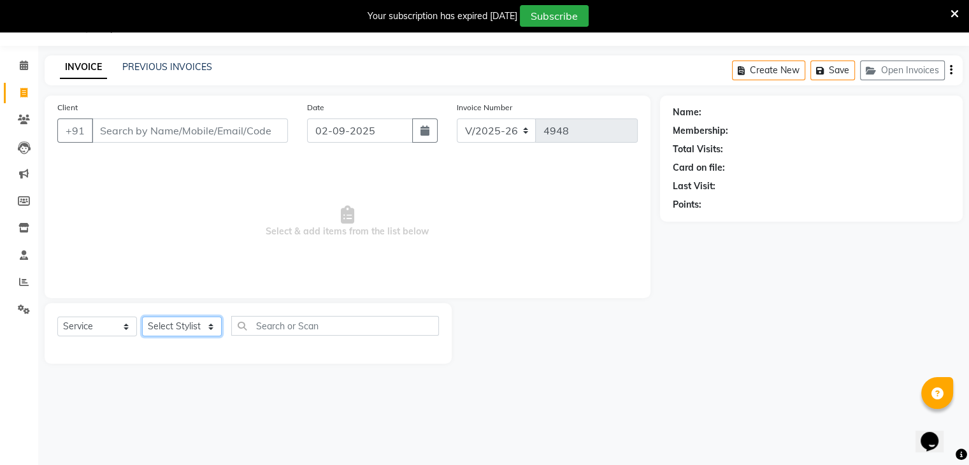
click at [198, 328] on select "Select Stylist AMAN DANISH SALMANI [PERSON_NAME] kakul KAVITA [PERSON_NAME] [PE…" at bounding box center [182, 327] width 80 height 20
click at [266, 220] on span "Select & add items from the list below" at bounding box center [347, 221] width 580 height 127
click at [212, 136] on input "Client" at bounding box center [190, 130] width 196 height 24
click at [209, 136] on input "Client" at bounding box center [190, 130] width 196 height 24
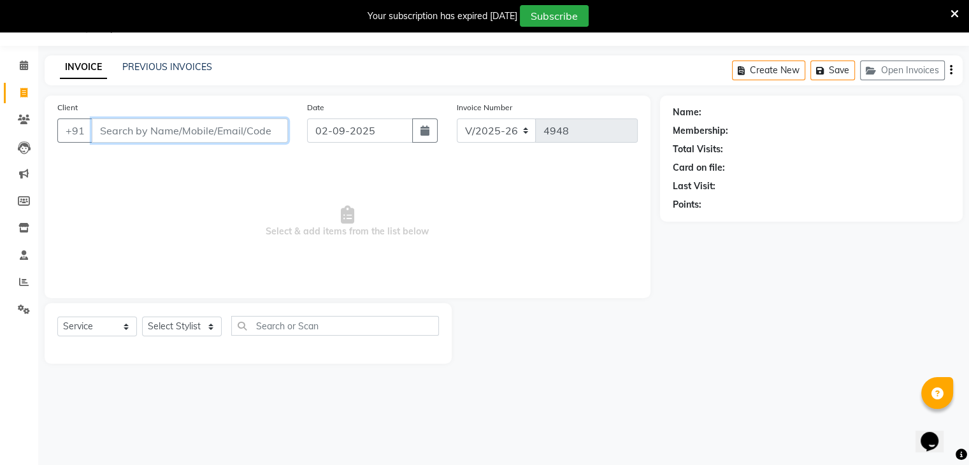
click at [209, 135] on input "Client" at bounding box center [190, 130] width 196 height 24
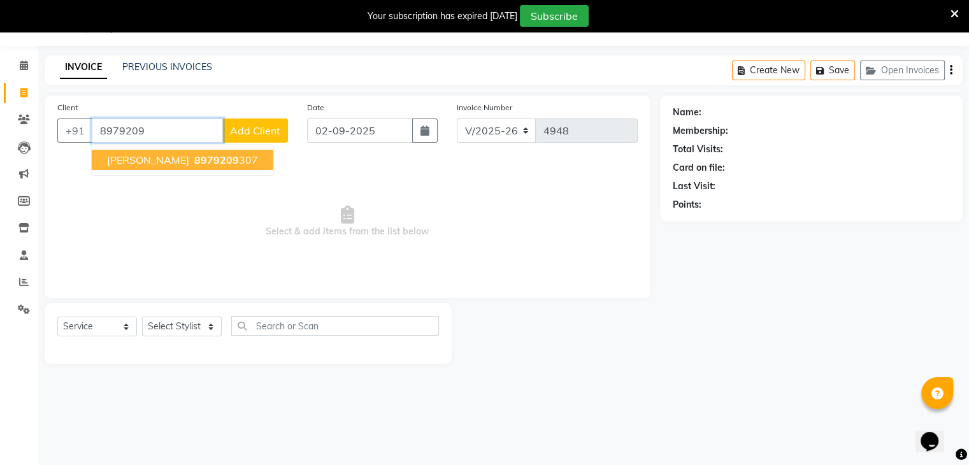
click at [215, 157] on button "[PERSON_NAME] 8979209 307" at bounding box center [183, 160] width 182 height 20
type input "8979209307"
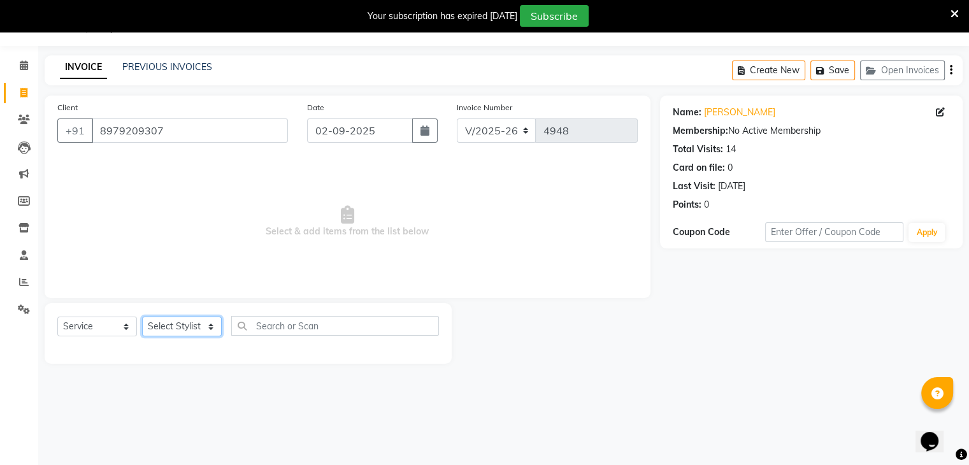
click at [195, 327] on select "Select Stylist AMAN DANISH SALMANI [PERSON_NAME] kakul KAVITA [PERSON_NAME] [PE…" at bounding box center [182, 327] width 80 height 20
select select "69827"
click at [142, 317] on select "Select Stylist AMAN DANISH SALMANI [PERSON_NAME] kakul KAVITA [PERSON_NAME] [PE…" at bounding box center [182, 327] width 80 height 20
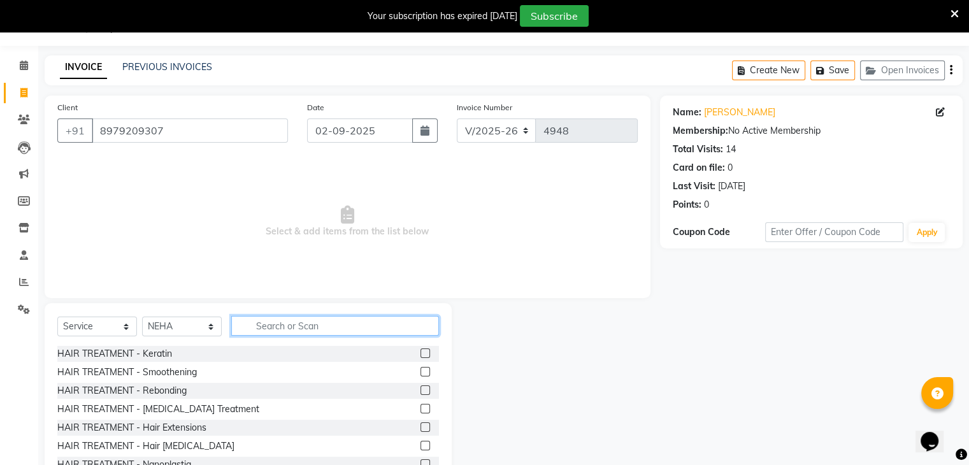
click at [299, 317] on input "text" at bounding box center [335, 326] width 208 height 20
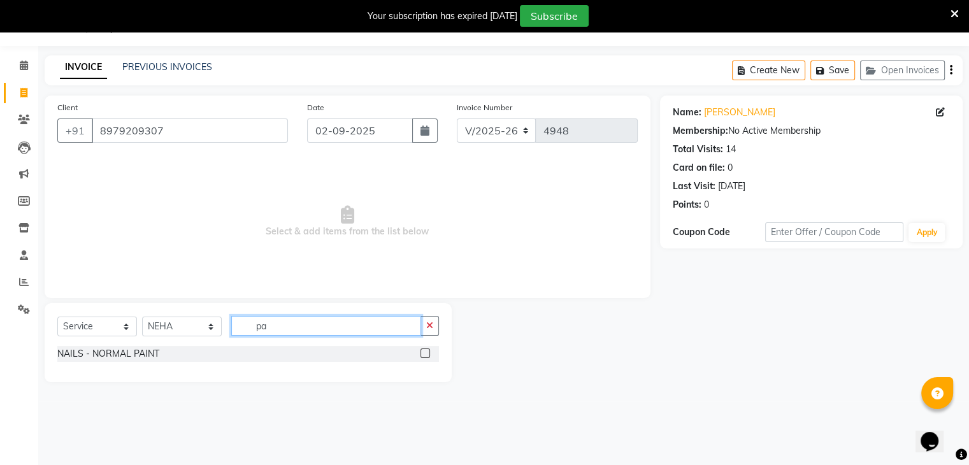
type input "p"
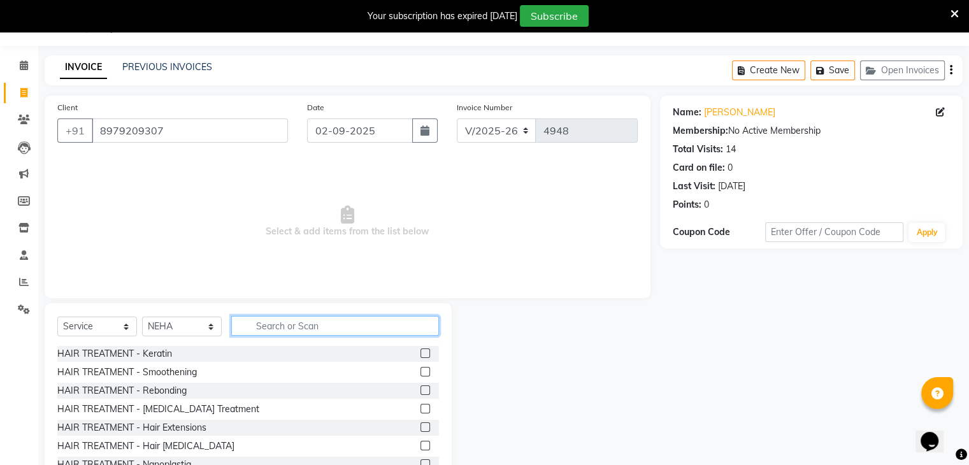
type input "e"
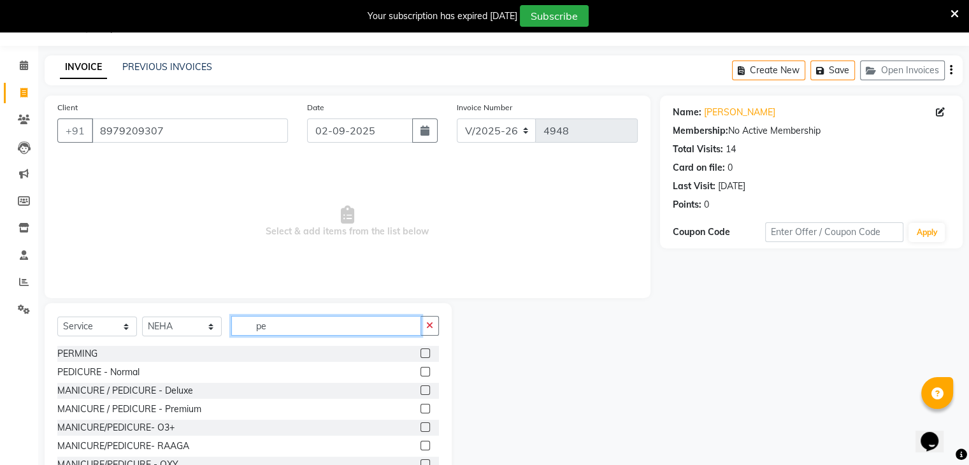
type input "pe"
click at [420, 369] on label at bounding box center [425, 372] width 10 height 10
click at [420, 369] on input "checkbox" at bounding box center [424, 372] width 8 height 8
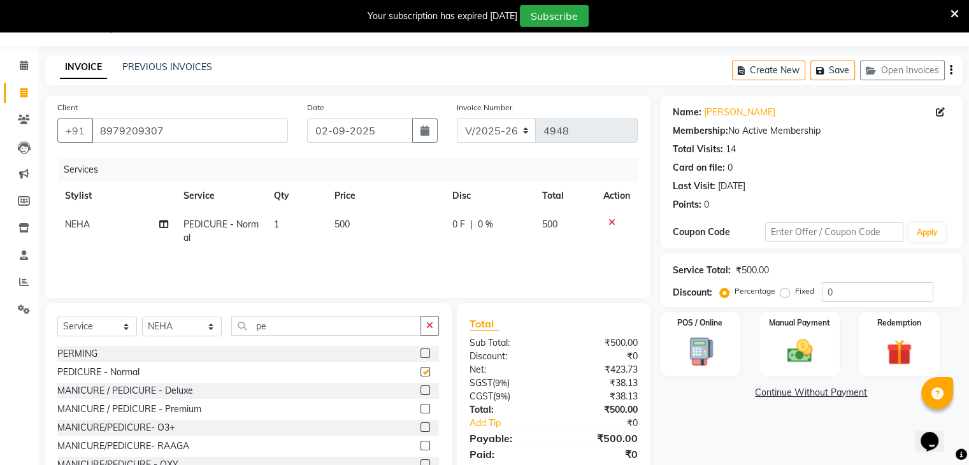
checkbox input "false"
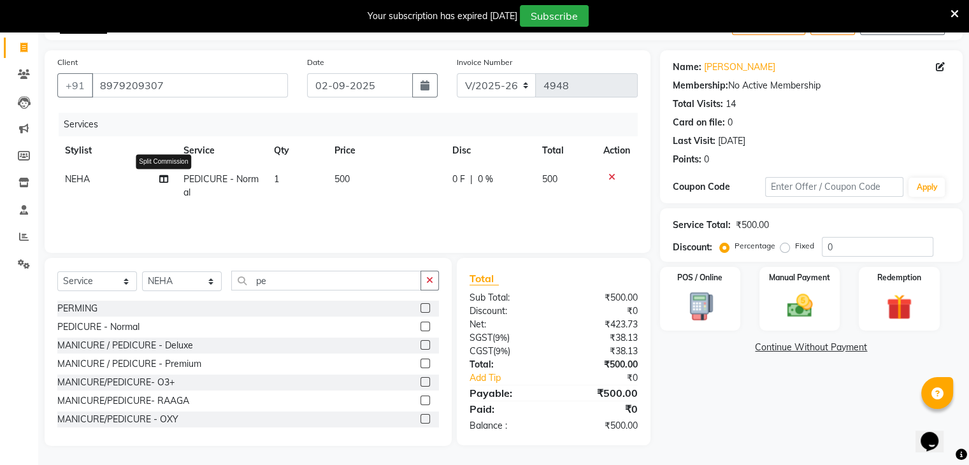
click at [163, 178] on icon at bounding box center [163, 179] width 9 height 9
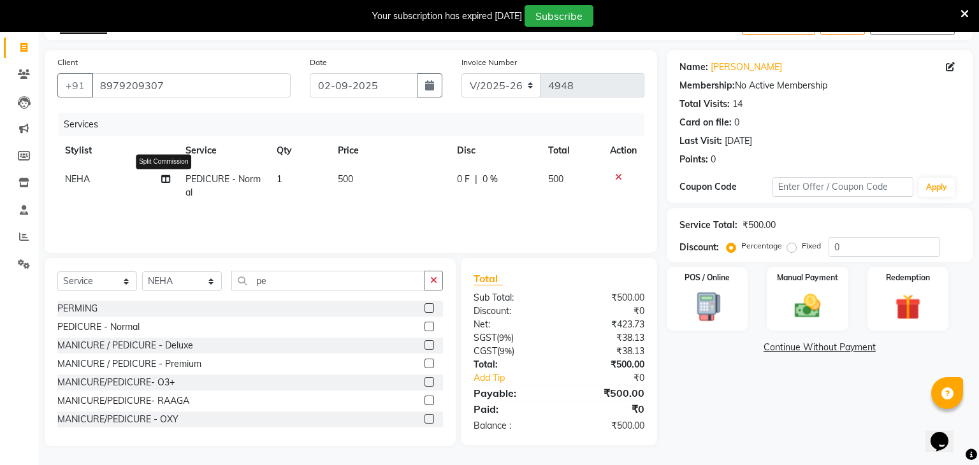
select select "69827"
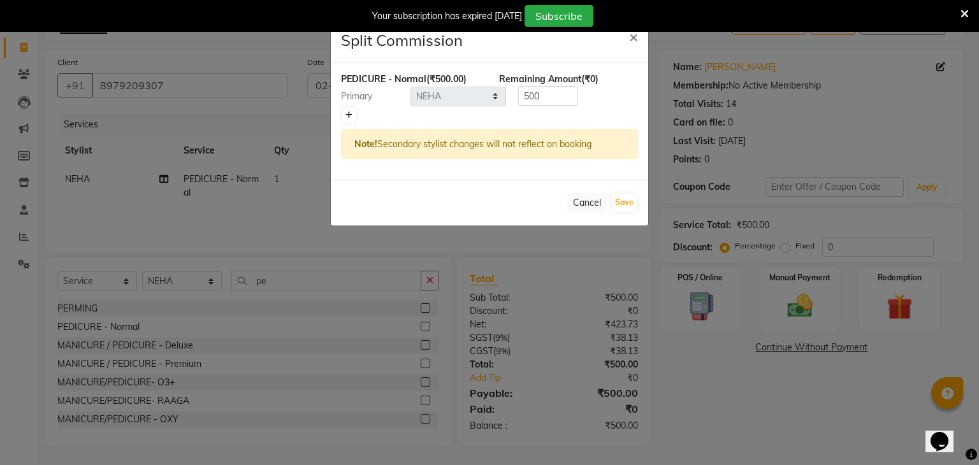
click at [347, 115] on icon at bounding box center [348, 115] width 7 height 8
type input "250"
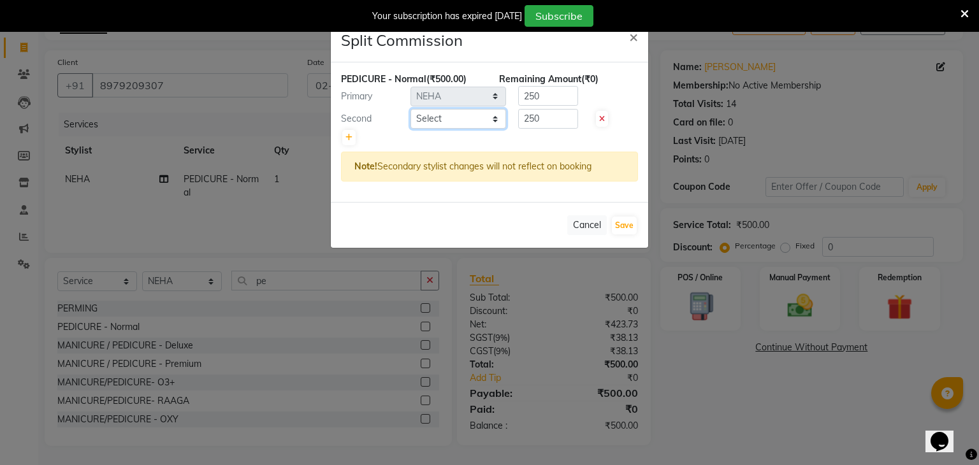
click at [476, 113] on select "Select AMAN DANISH SALMANI [PERSON_NAME] kakul KAVITA [PERSON_NAME] [PERSON_NAM…" at bounding box center [458, 119] width 96 height 20
select select "90026"
click at [410, 109] on select "Select AMAN DANISH SALMANI [PERSON_NAME] kakul KAVITA [PERSON_NAME] [PERSON_NAM…" at bounding box center [458, 119] width 96 height 20
click at [630, 227] on button "Save" at bounding box center [624, 226] width 25 height 18
select select "Select"
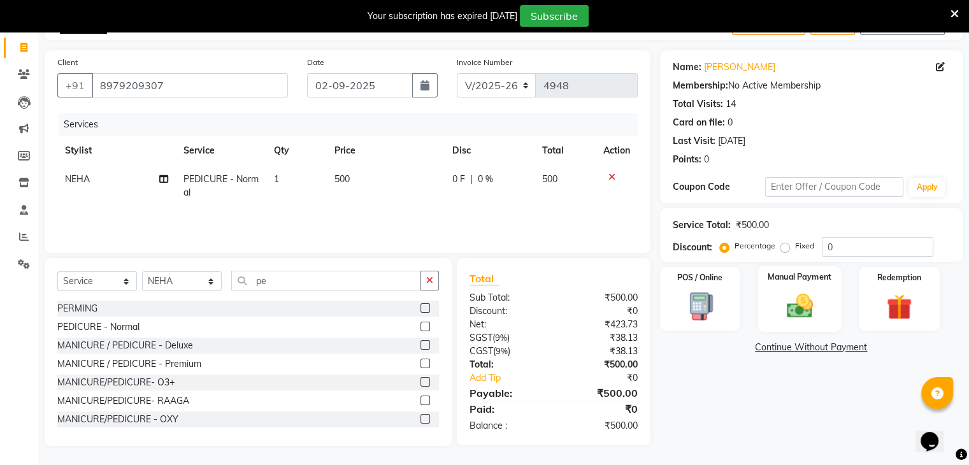
click at [798, 319] on img at bounding box center [799, 306] width 43 height 31
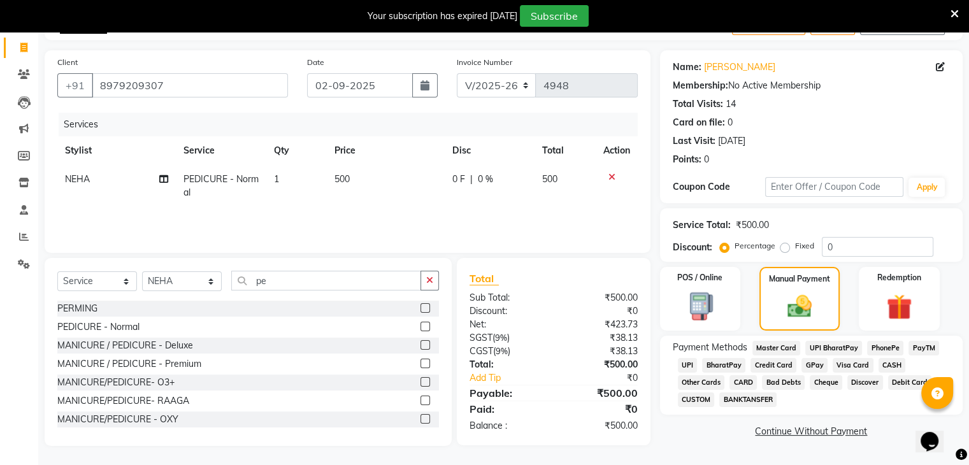
click at [683, 362] on span "UPI" at bounding box center [688, 365] width 20 height 15
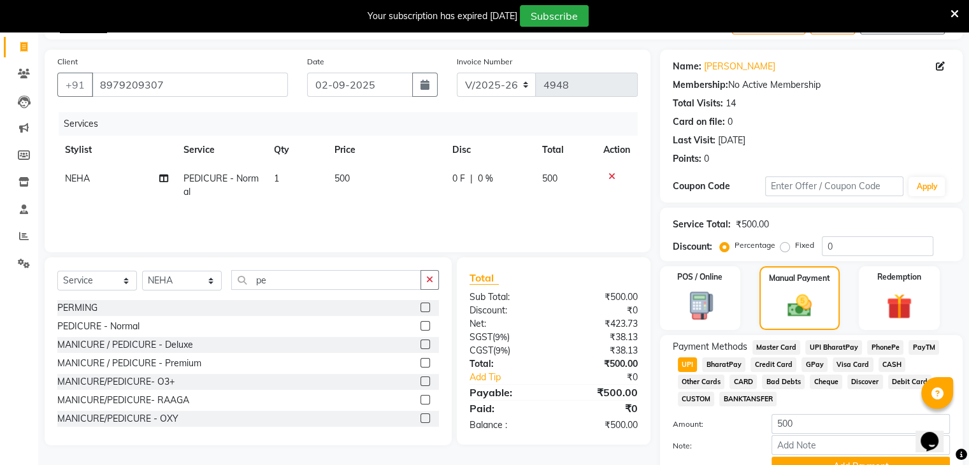
scroll to position [142, 0]
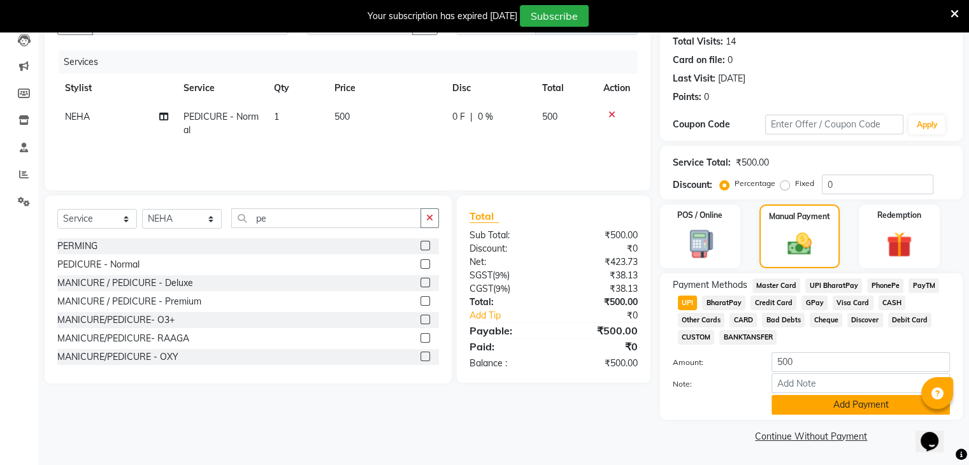
click at [813, 400] on button "Add Payment" at bounding box center [860, 405] width 178 height 20
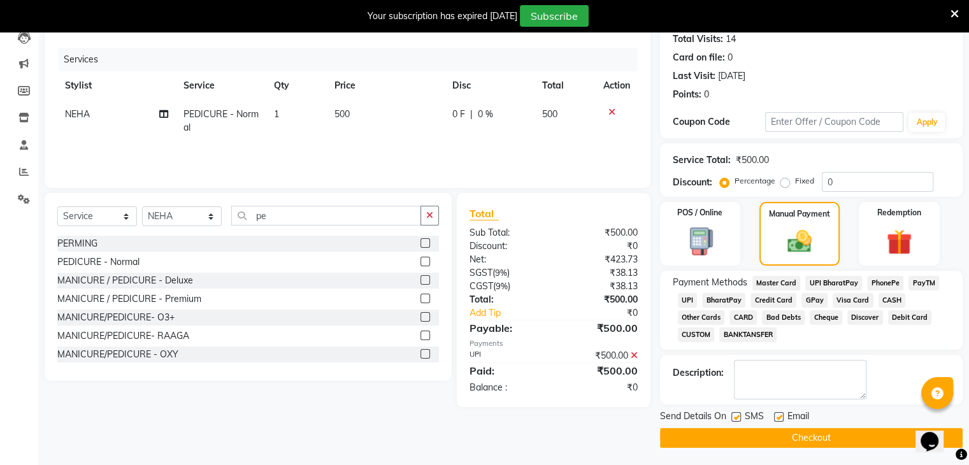
click at [813, 433] on button "Checkout" at bounding box center [811, 438] width 303 height 20
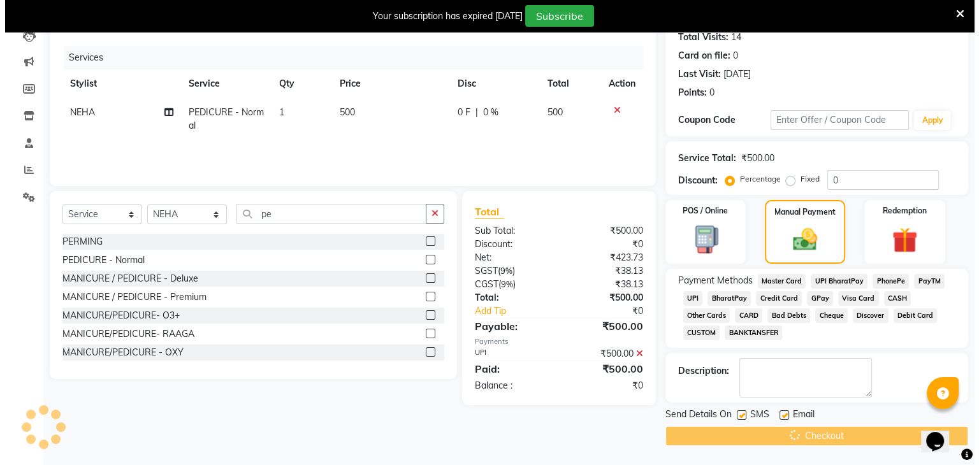
scroll to position [32, 0]
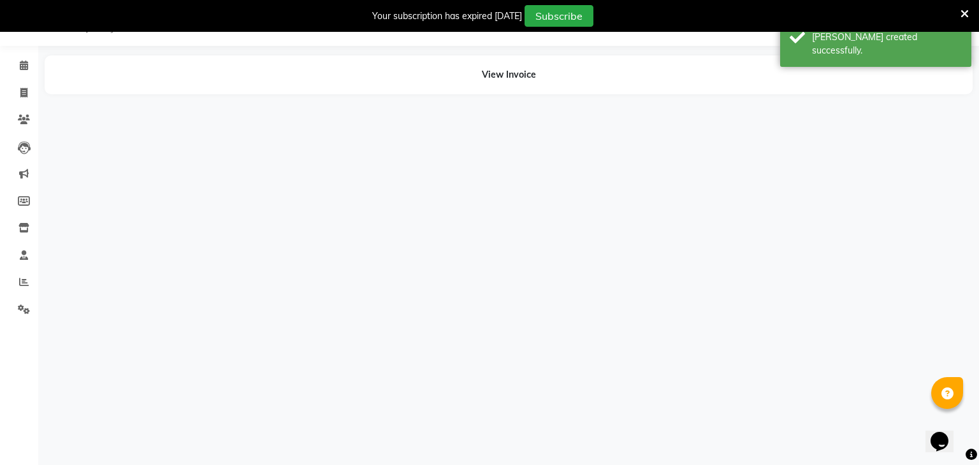
select select "69827"
select select "90026"
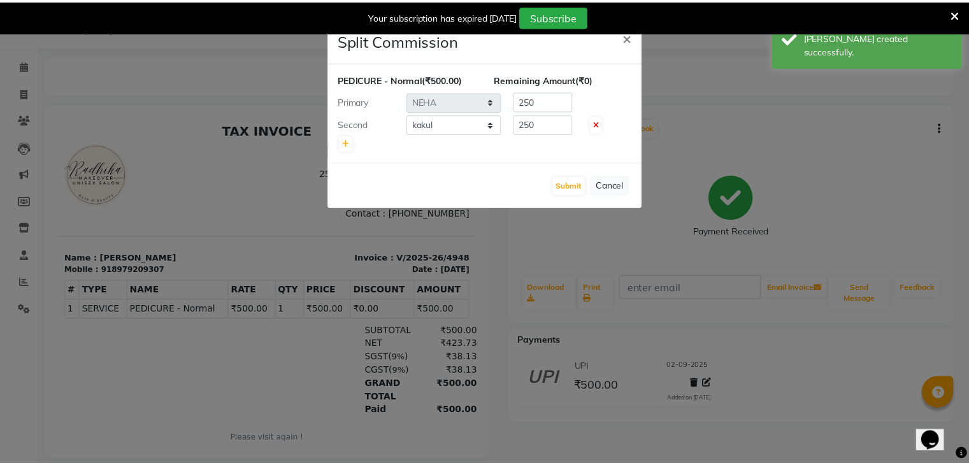
scroll to position [0, 0]
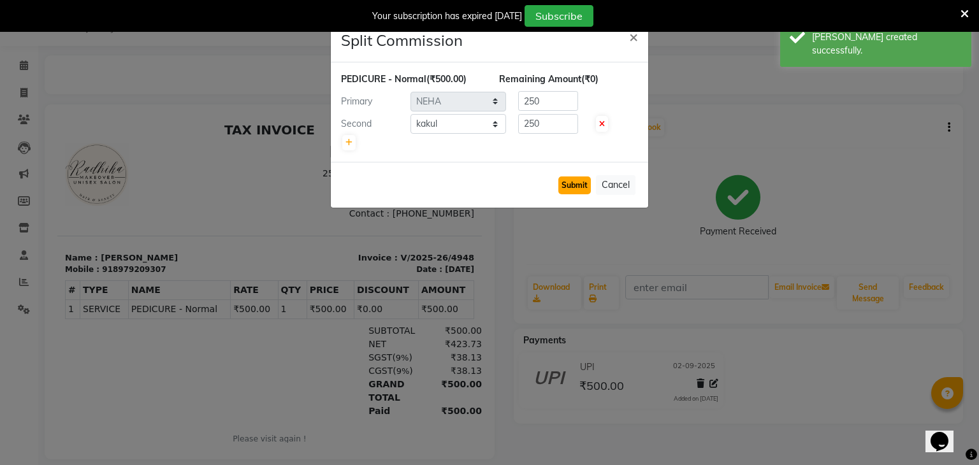
click at [575, 182] on button "Submit" at bounding box center [574, 185] width 32 height 18
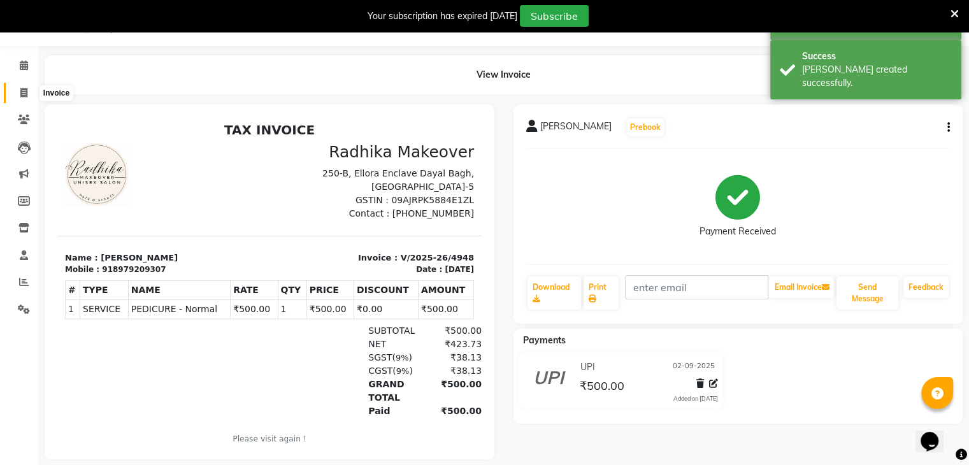
click at [24, 89] on icon at bounding box center [23, 93] width 7 height 10
select select "service"
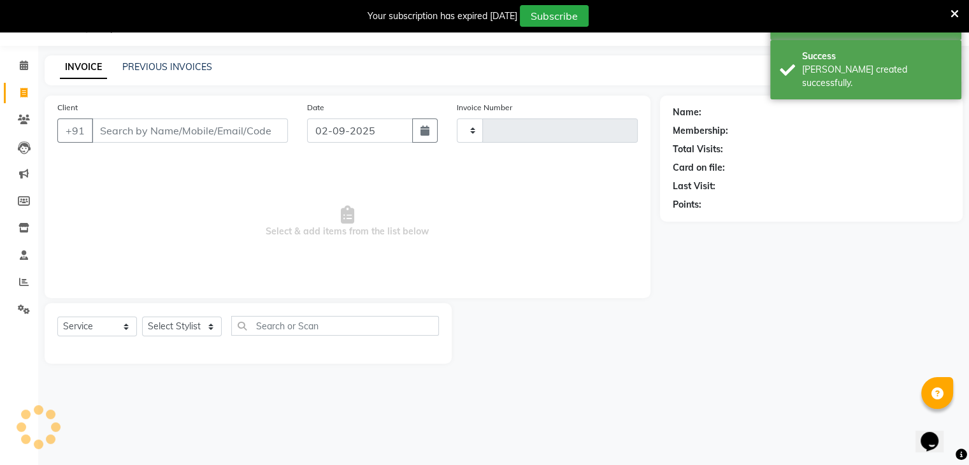
type input "4949"
select select "6880"
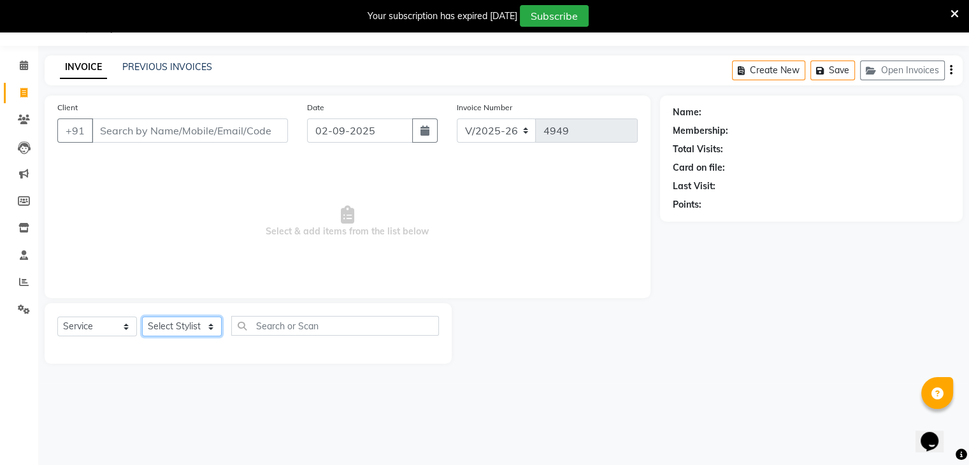
click at [197, 334] on select "Select Stylist AMAN DANISH SALMANI [PERSON_NAME] kakul KAVITA [PERSON_NAME] [PE…" at bounding box center [182, 327] width 80 height 20
select select "58738"
click at [142, 317] on select "Select Stylist AMAN DANISH SALMANI [PERSON_NAME] kakul KAVITA [PERSON_NAME] [PE…" at bounding box center [182, 327] width 80 height 20
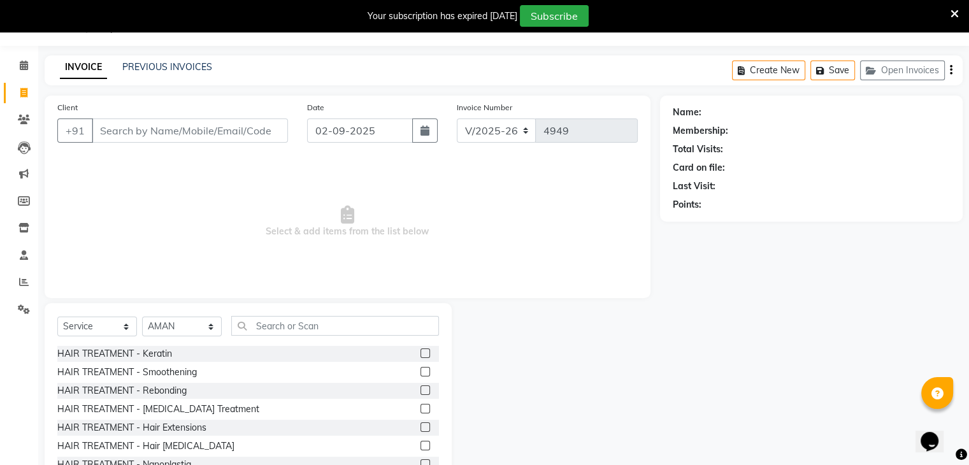
click at [152, 42] on nav "08047224946 Select Location × Radhika Makeover, Ellora Enclave Dayal Bagh Engli…" at bounding box center [484, 23] width 969 height 46
click at [297, 317] on input "text" at bounding box center [335, 326] width 208 height 20
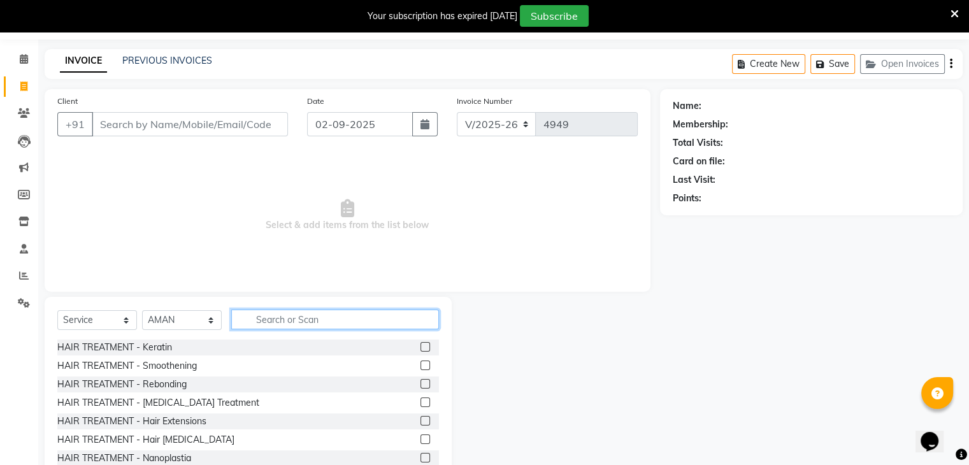
scroll to position [39, 0]
click at [301, 326] on input "text" at bounding box center [335, 318] width 208 height 20
click at [301, 317] on input "text" at bounding box center [335, 318] width 208 height 20
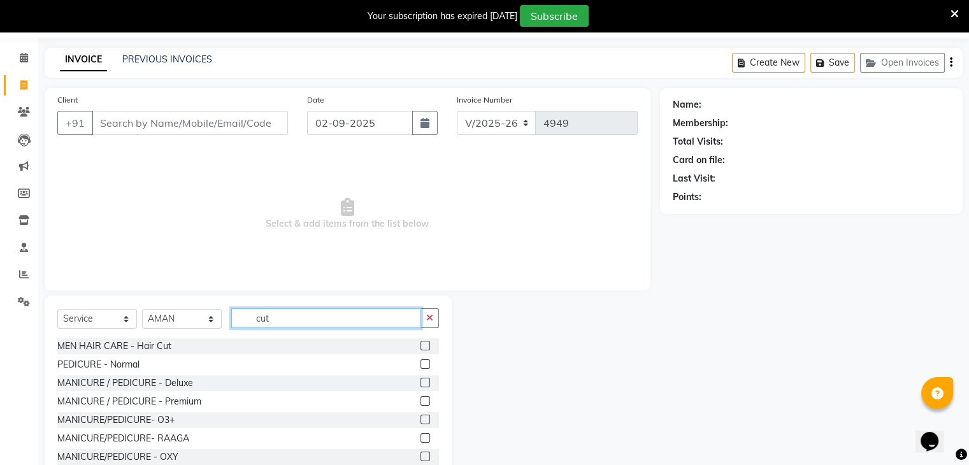
scroll to position [32, 0]
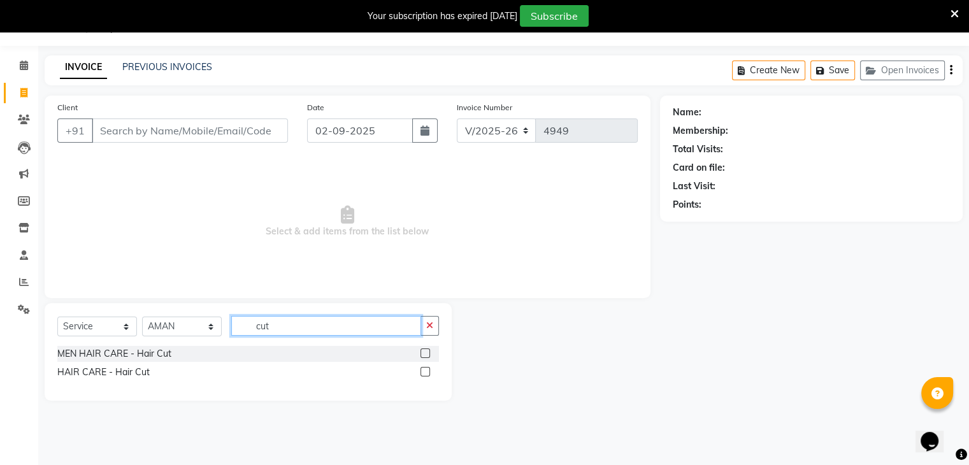
type input "cut"
click at [426, 353] on label at bounding box center [425, 353] width 10 height 10
click at [426, 353] on input "checkbox" at bounding box center [424, 354] width 8 height 8
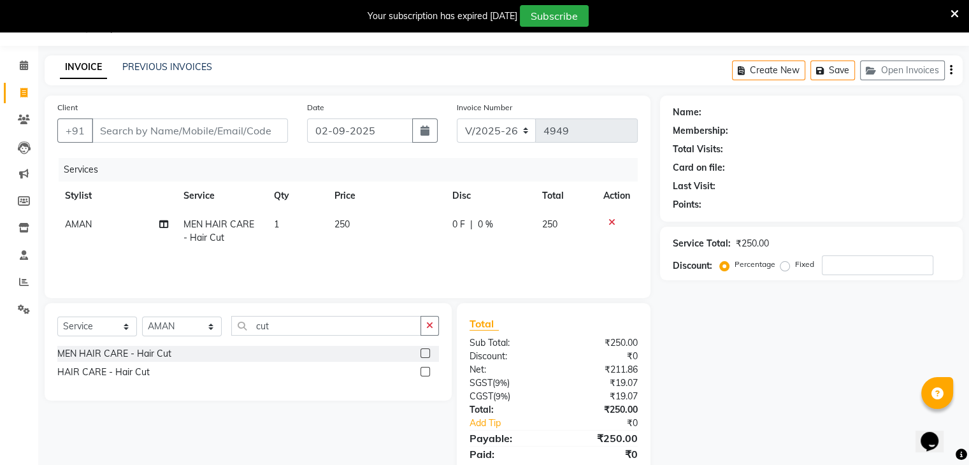
click at [423, 351] on label at bounding box center [425, 353] width 10 height 10
click at [423, 351] on input "checkbox" at bounding box center [424, 354] width 8 height 8
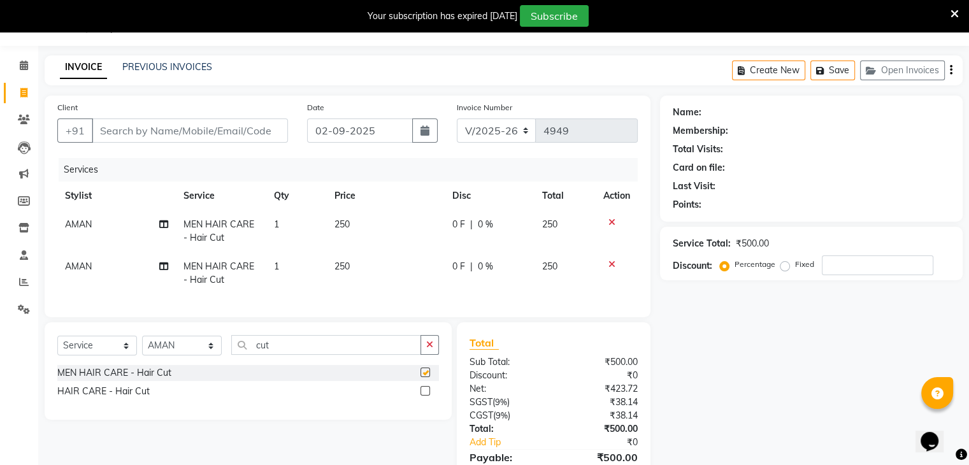
checkbox input "false"
click at [354, 352] on input "cut" at bounding box center [326, 345] width 190 height 20
type input "c"
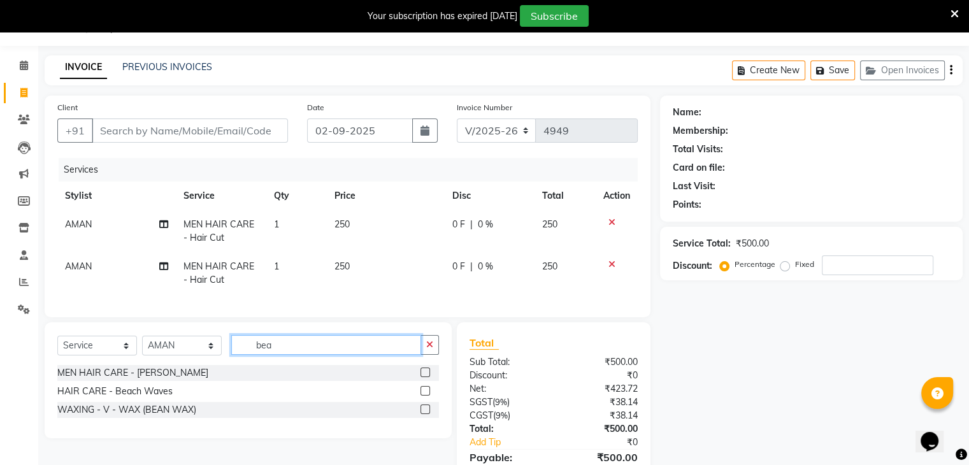
type input "bea"
click at [423, 377] on label at bounding box center [425, 373] width 10 height 10
click at [423, 377] on input "checkbox" at bounding box center [424, 373] width 8 height 8
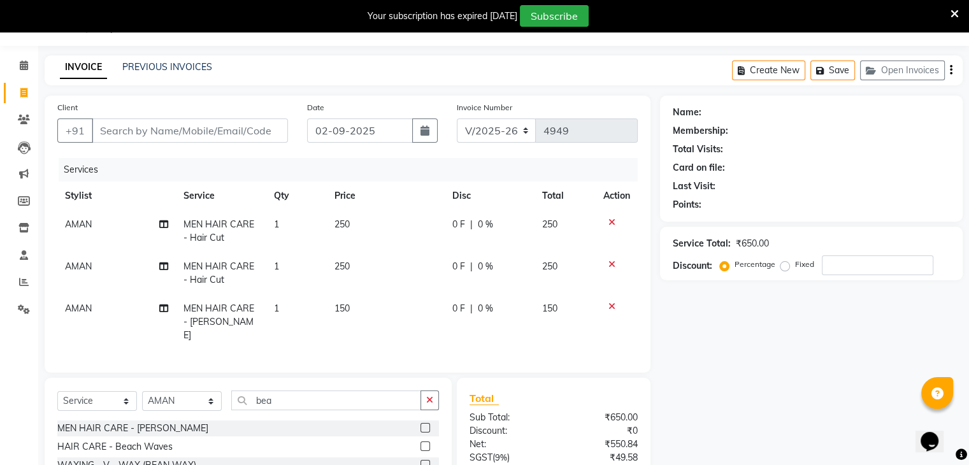
click at [427, 426] on label at bounding box center [425, 428] width 10 height 10
click at [427, 426] on input "checkbox" at bounding box center [424, 428] width 8 height 8
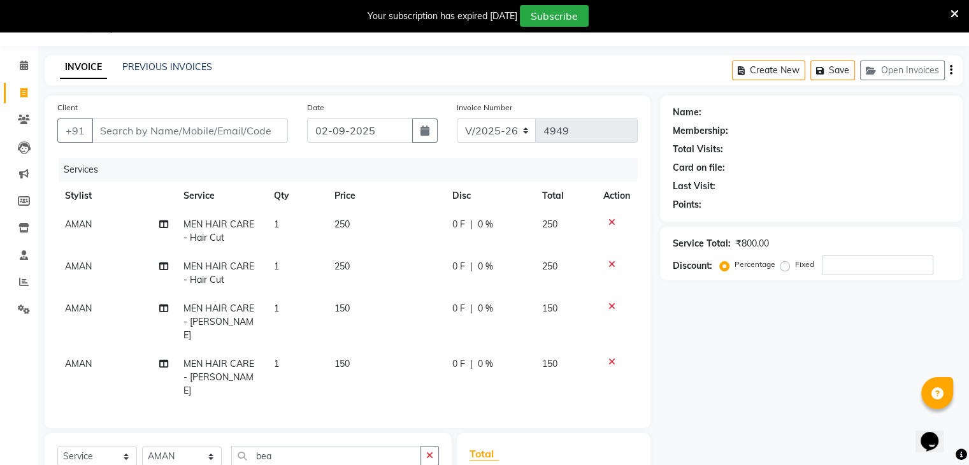
checkbox input "false"
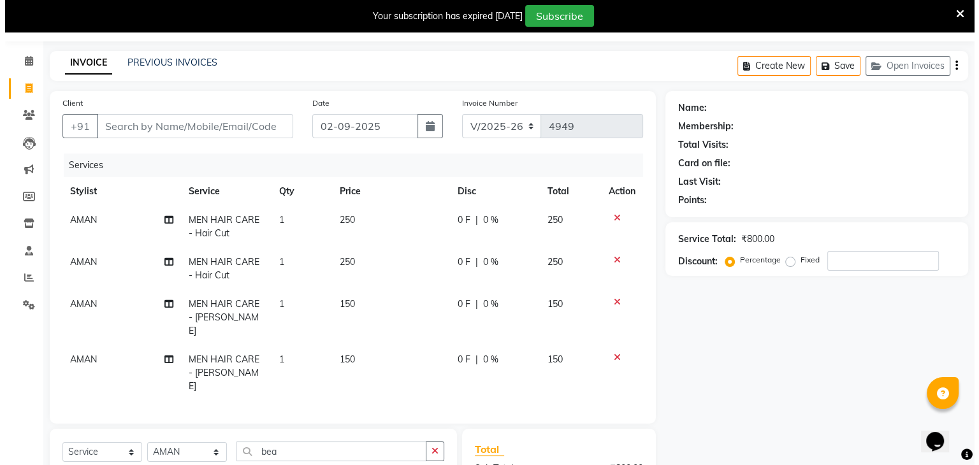
scroll to position [31, 0]
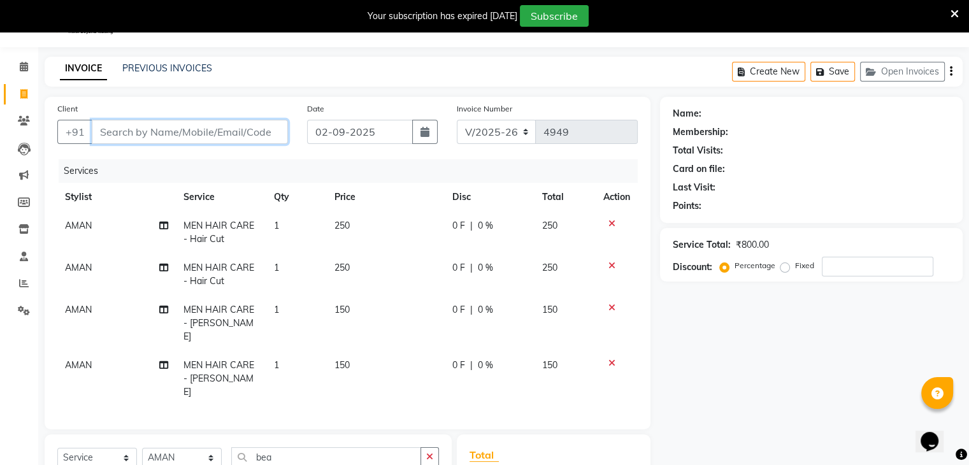
click at [273, 134] on input "Client" at bounding box center [190, 132] width 196 height 24
click at [231, 127] on input "Client" at bounding box center [190, 132] width 196 height 24
type input "7"
type input "0"
type input "7895555184"
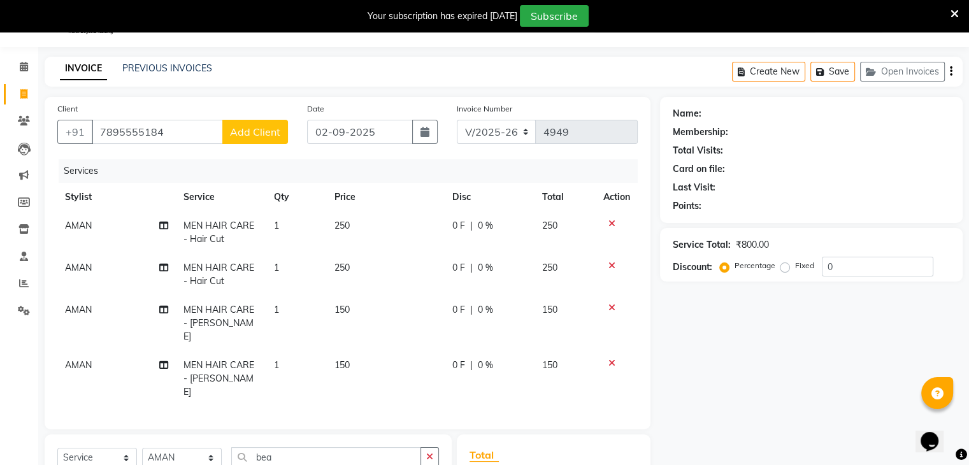
click at [248, 136] on span "Add Client" at bounding box center [255, 132] width 50 height 13
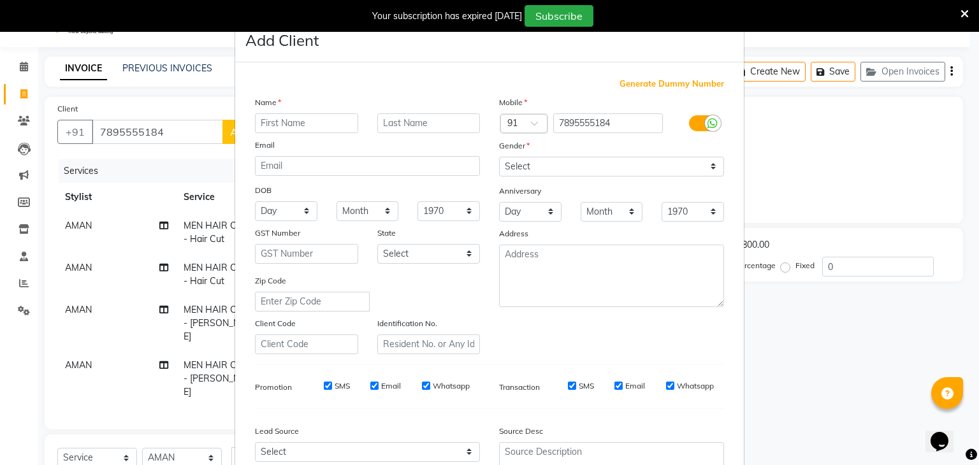
click at [322, 117] on input "text" at bounding box center [306, 123] width 103 height 20
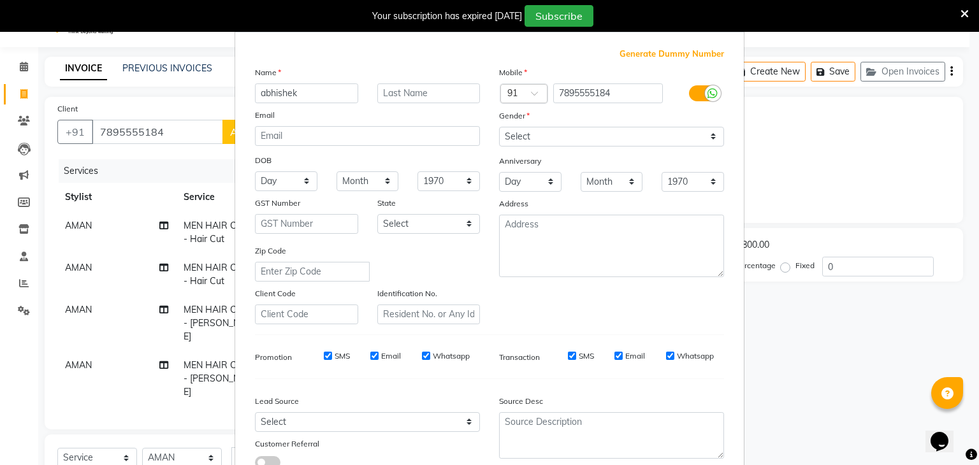
scroll to position [28, 0]
type input "abhishek"
click at [552, 139] on select "Select [DEMOGRAPHIC_DATA] [DEMOGRAPHIC_DATA] Other Prefer Not To Say" at bounding box center [611, 139] width 225 height 20
select select "[DEMOGRAPHIC_DATA]"
click at [499, 129] on select "Select [DEMOGRAPHIC_DATA] [DEMOGRAPHIC_DATA] Other Prefer Not To Say" at bounding box center [611, 139] width 225 height 20
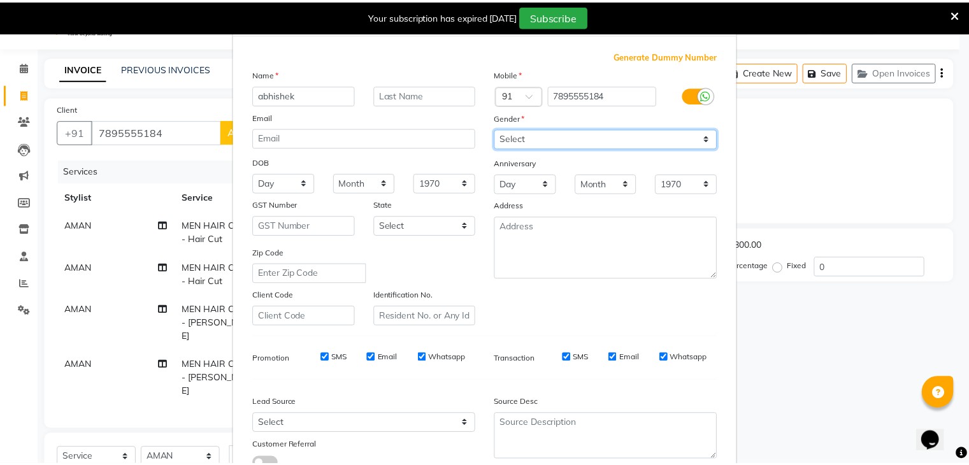
scroll to position [129, 0]
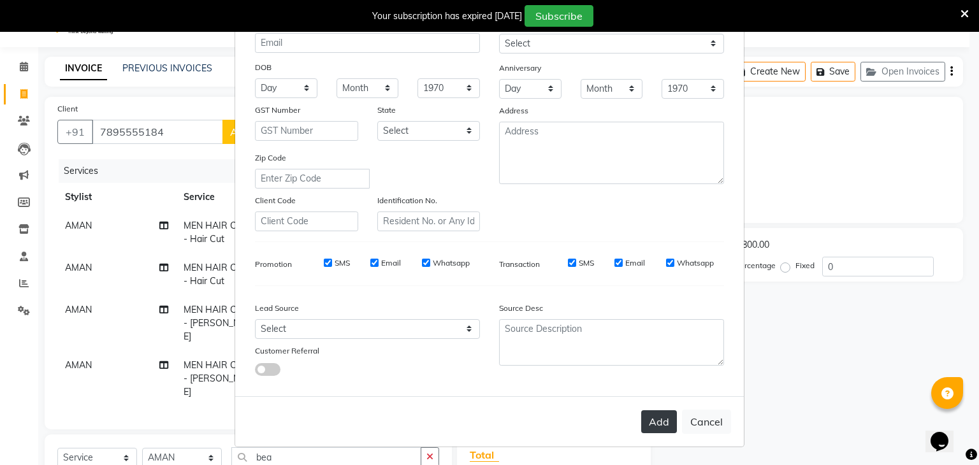
click at [670, 421] on button "Add" at bounding box center [659, 421] width 36 height 23
select select
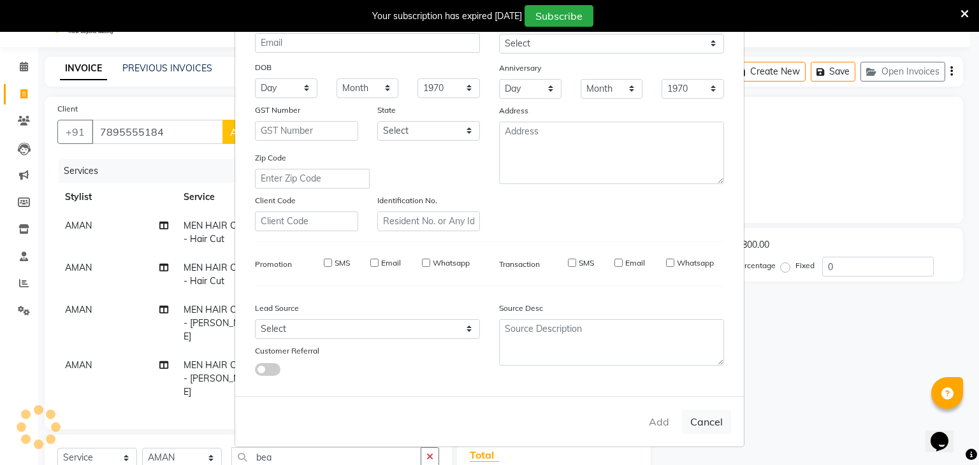
select select
checkbox input "false"
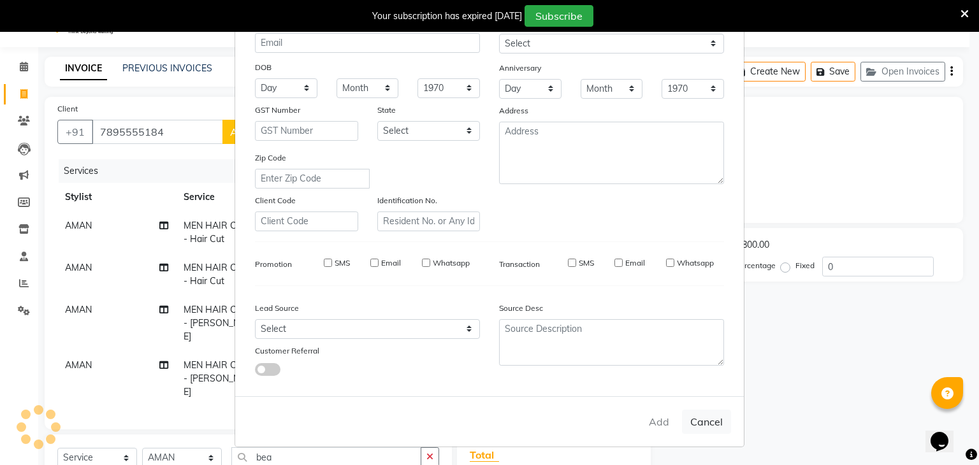
checkbox input "false"
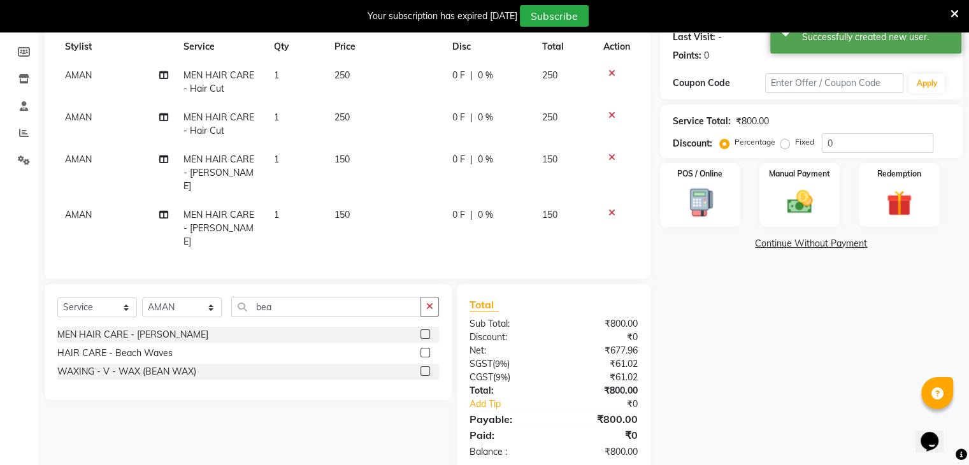
scroll to position [190, 0]
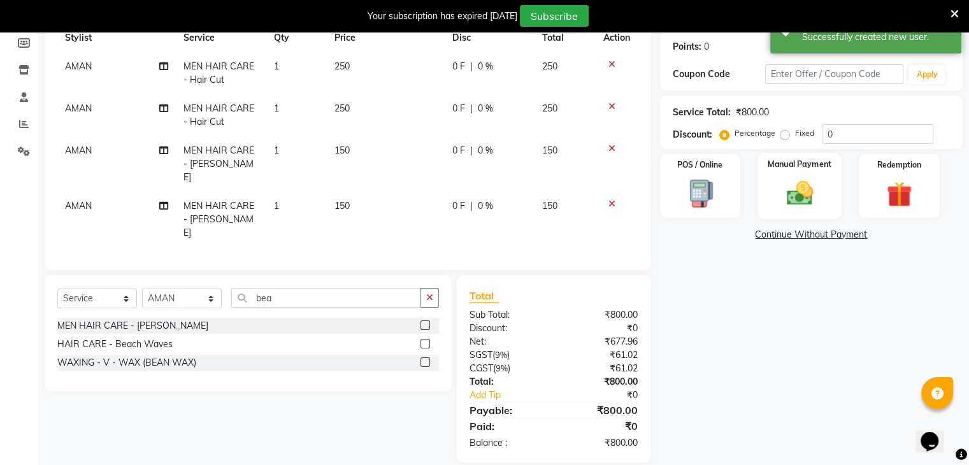
click at [785, 204] on img at bounding box center [799, 193] width 43 height 31
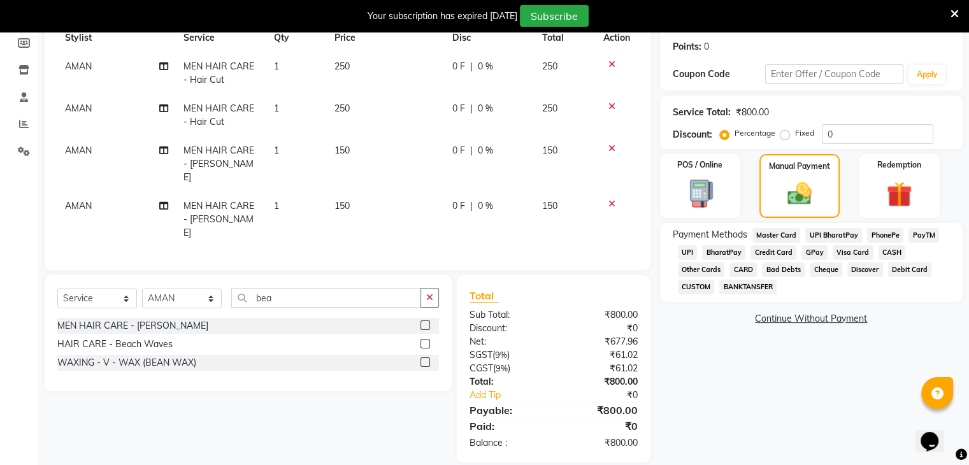
click at [691, 251] on span "UPI" at bounding box center [688, 252] width 20 height 15
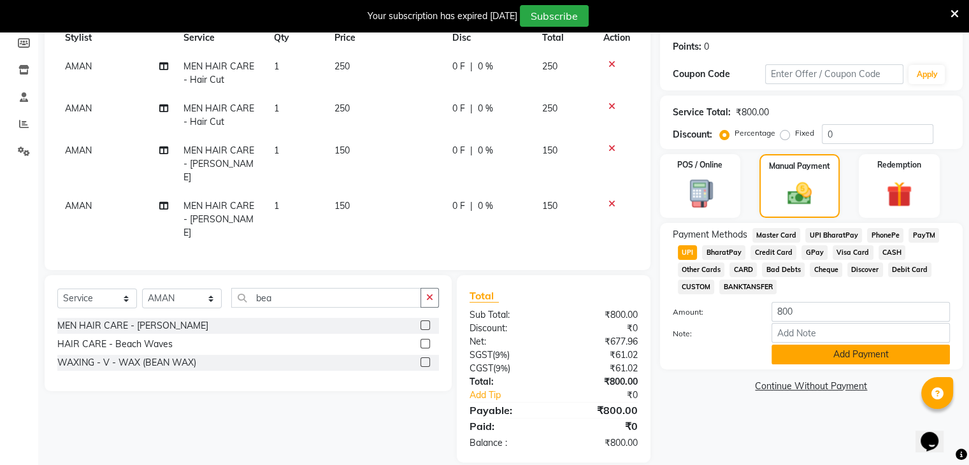
click at [872, 364] on button "Add Payment" at bounding box center [860, 355] width 178 height 20
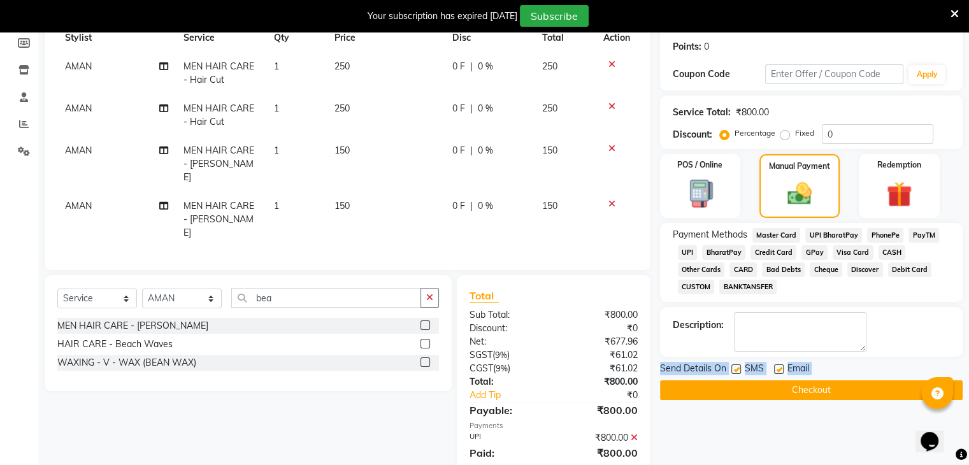
click at [872, 364] on div "Send Details On SMS Email" at bounding box center [811, 370] width 303 height 16
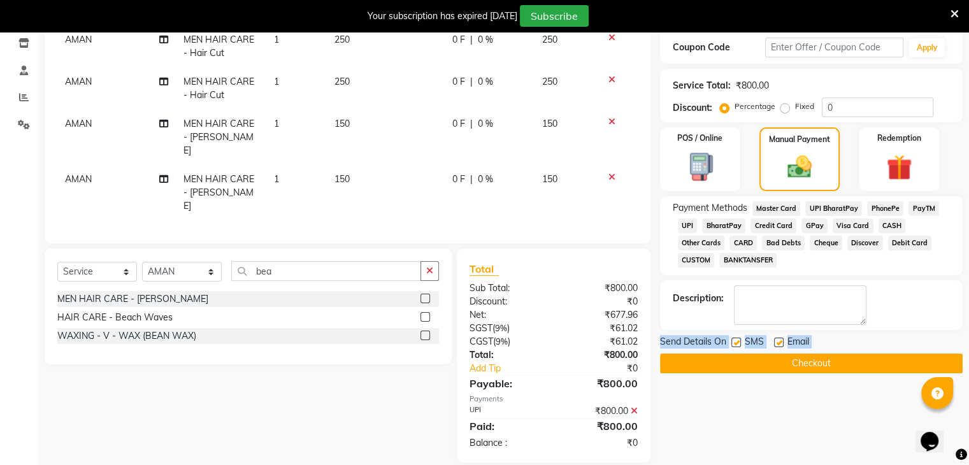
click at [872, 364] on button "Checkout" at bounding box center [811, 364] width 303 height 20
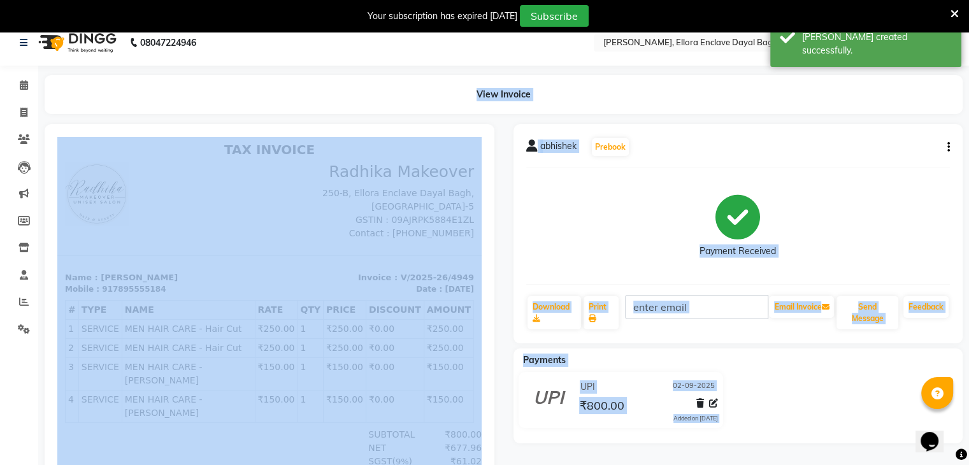
scroll to position [11, 0]
click at [28, 117] on span at bounding box center [24, 113] width 22 height 15
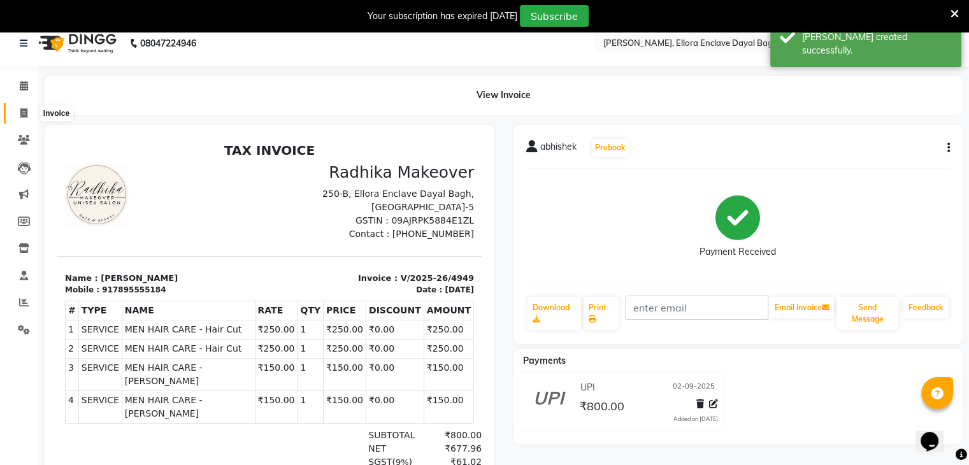
select select "service"
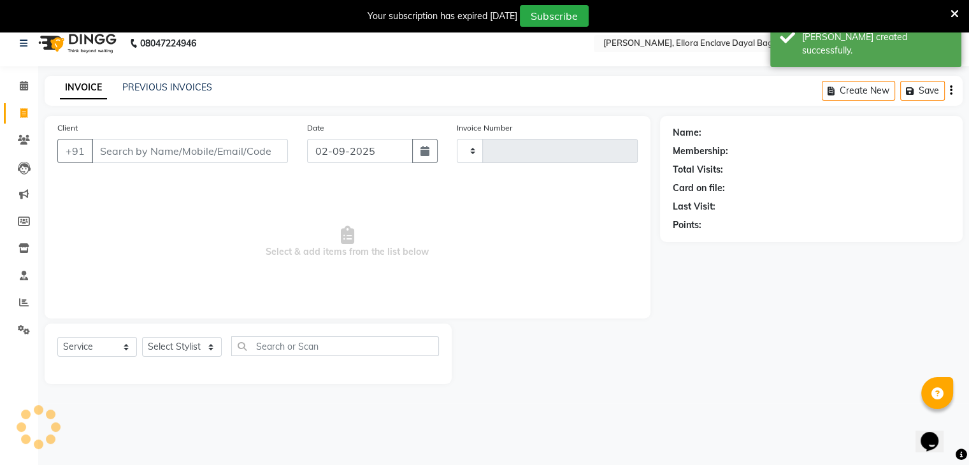
type input "4950"
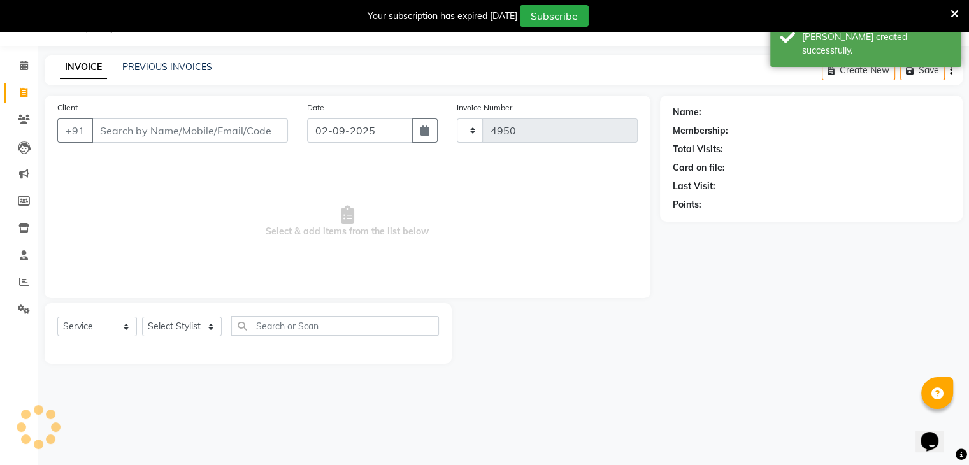
select select "6880"
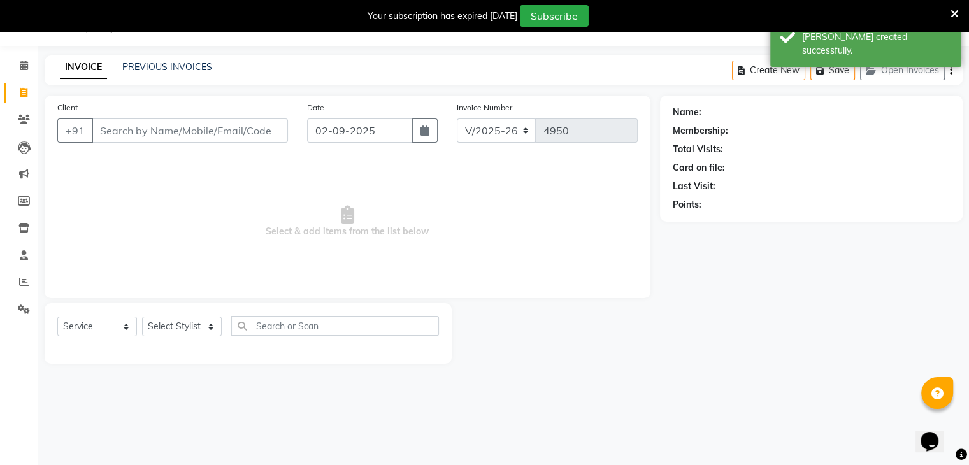
click at [238, 182] on span "Select & add items from the list below" at bounding box center [347, 221] width 580 height 127
